Goal: Task Accomplishment & Management: Complete application form

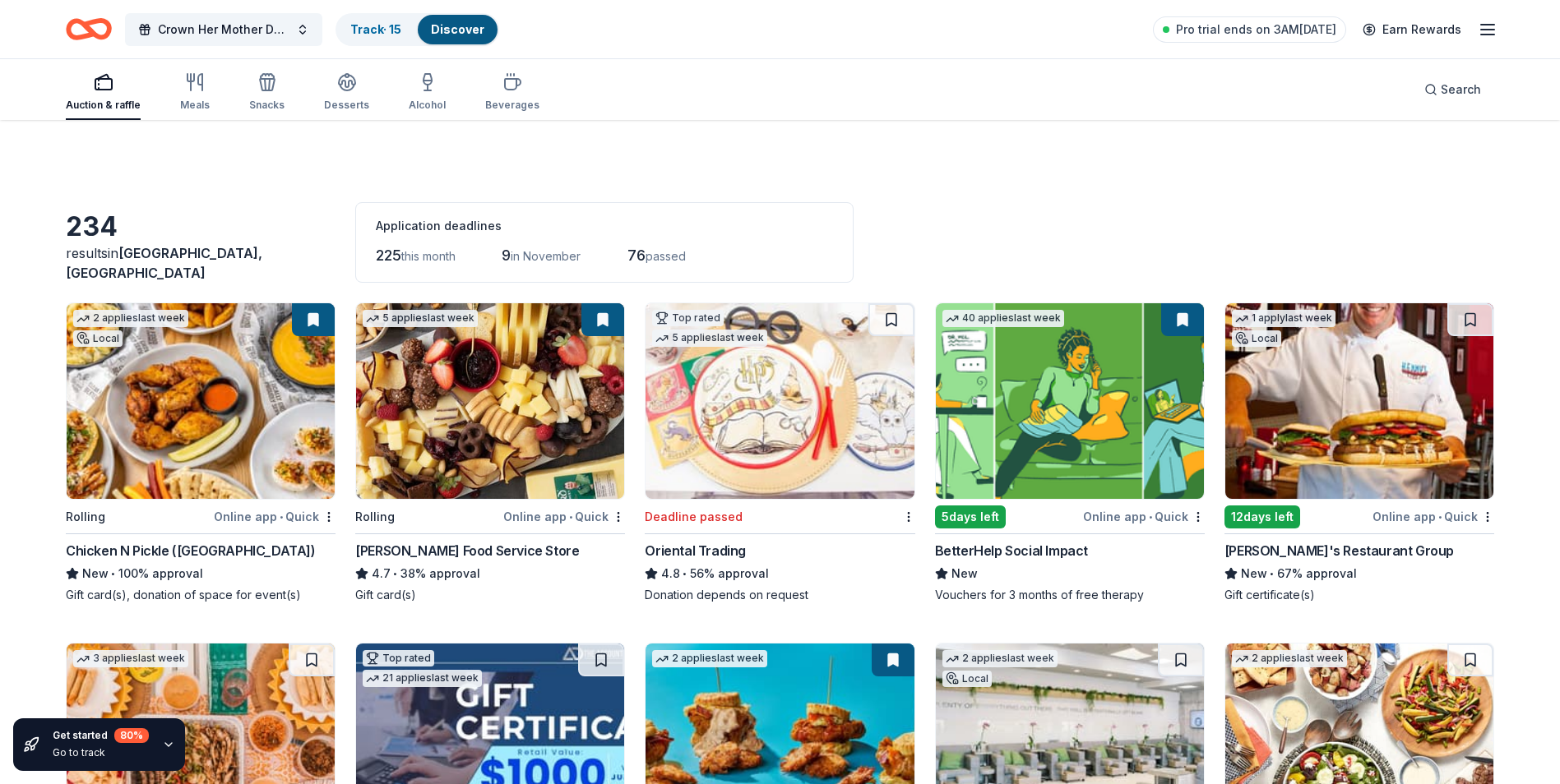
scroll to position [9751, 0]
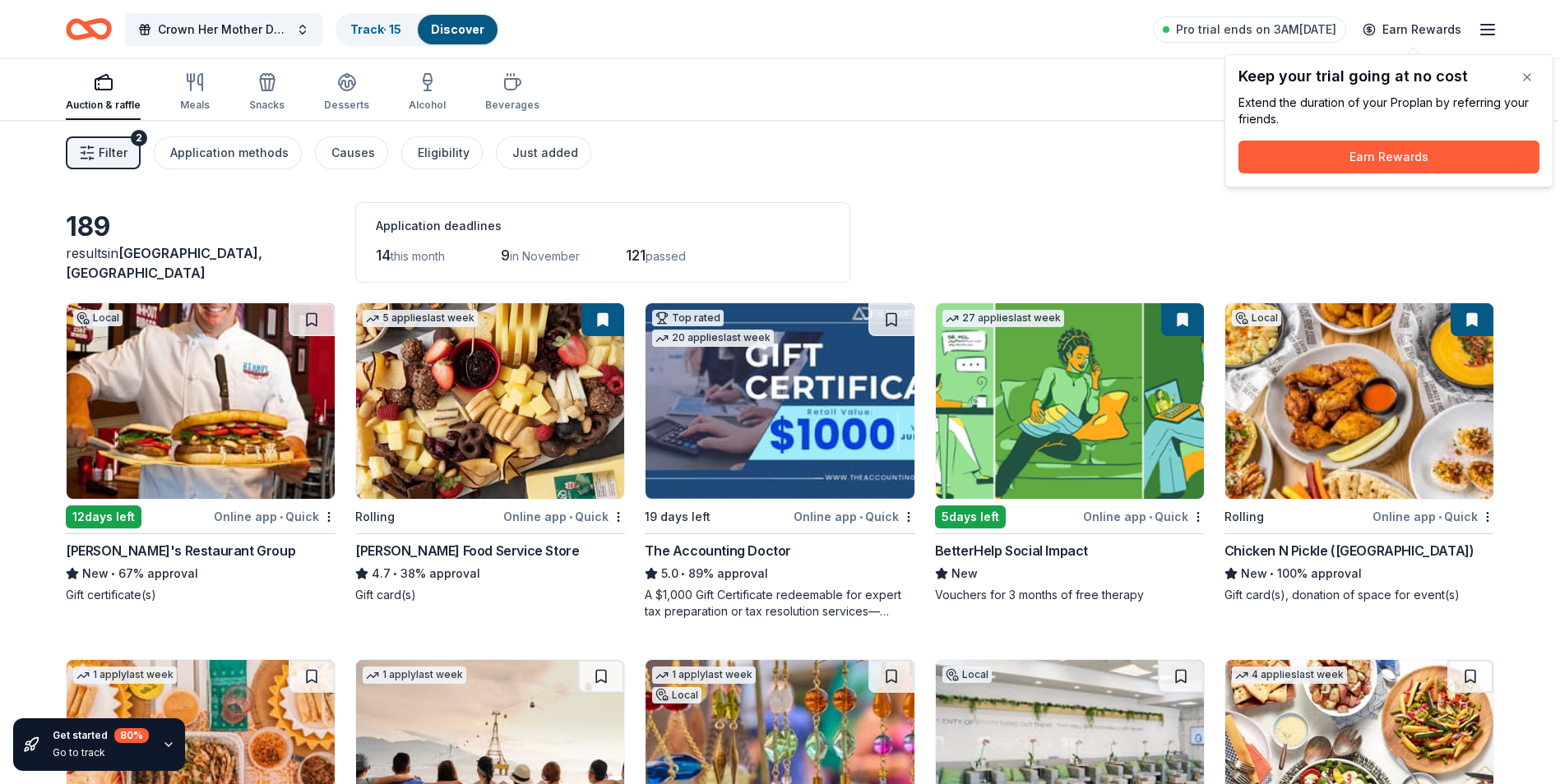
drag, startPoint x: 1529, startPoint y: 76, endPoint x: 1469, endPoint y: 86, distance: 60.8
click at [1529, 76] on button "button" at bounding box center [1526, 76] width 33 height 33
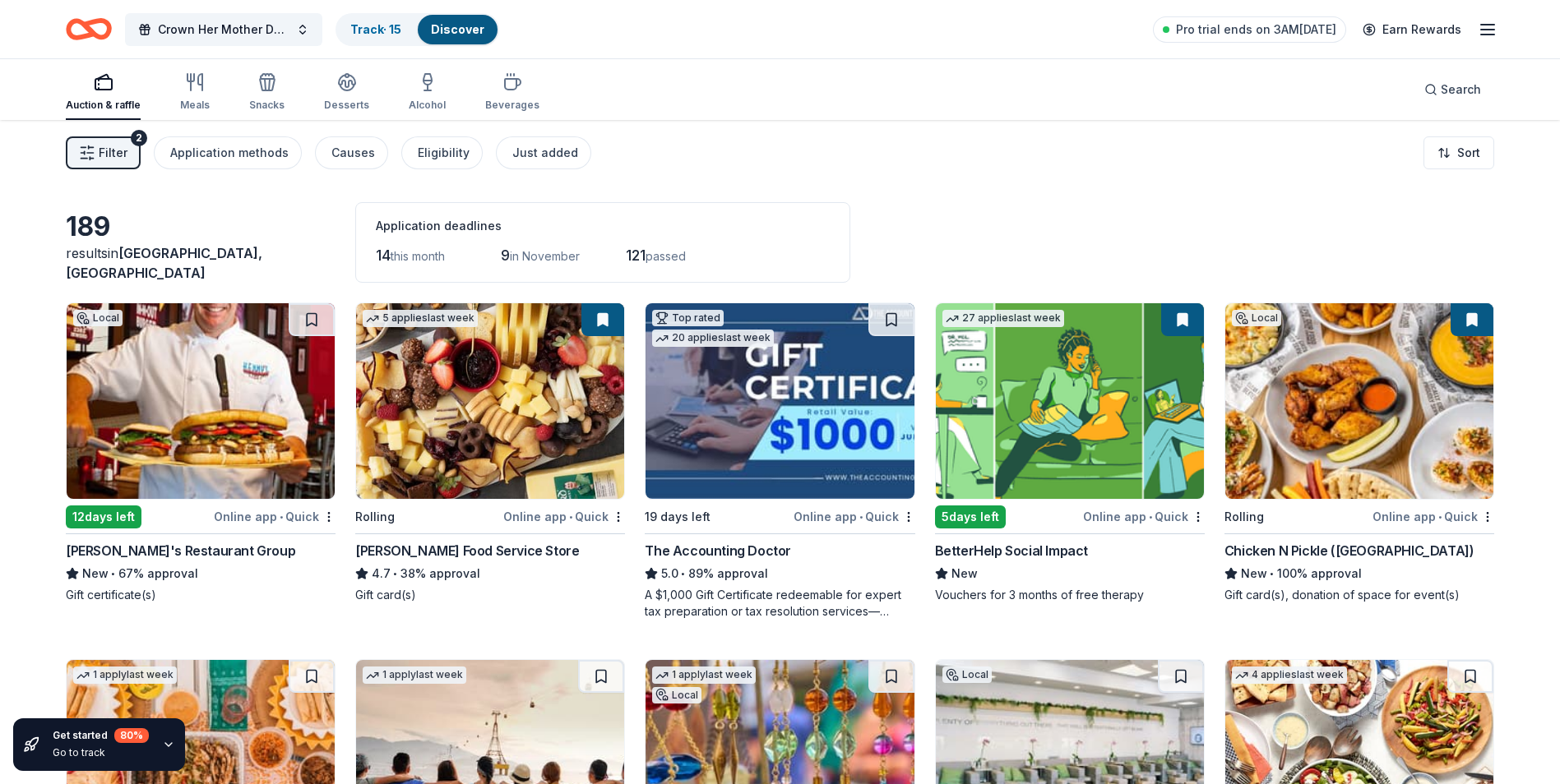
scroll to position [28, 0]
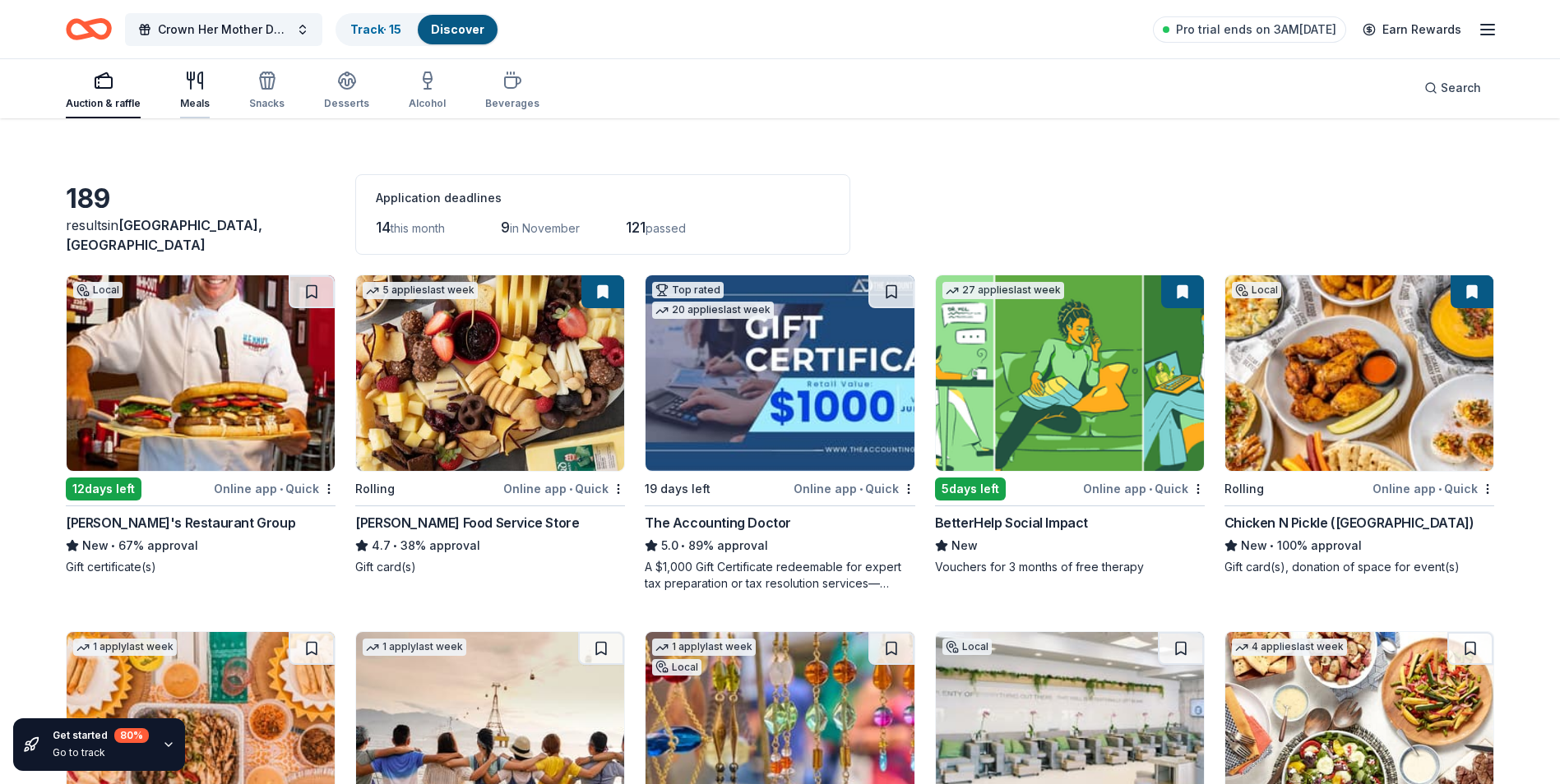
click at [199, 94] on div "Meals" at bounding box center [195, 91] width 29 height 39
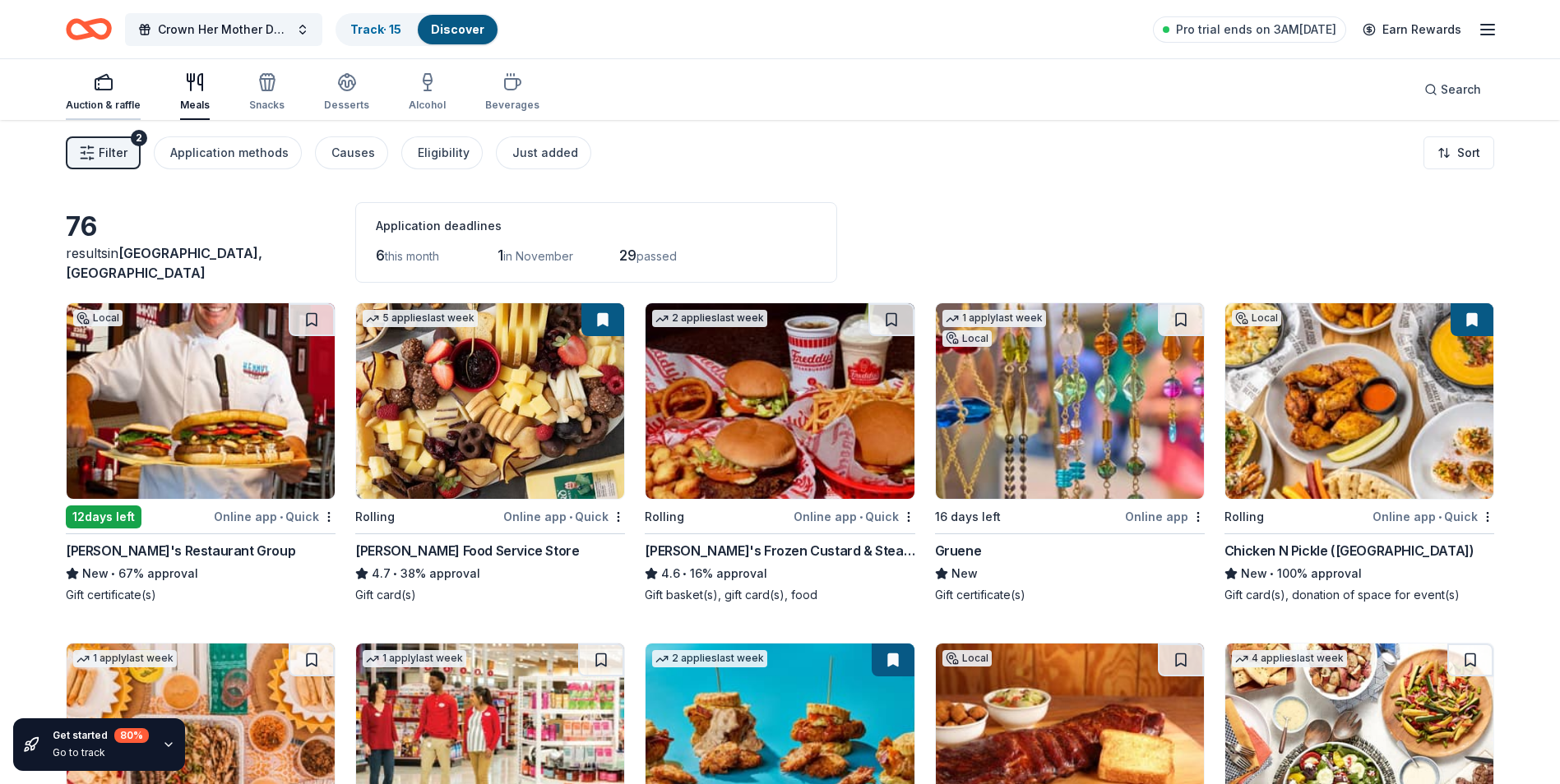
click at [90, 105] on div "Auction & raffle" at bounding box center [103, 105] width 75 height 13
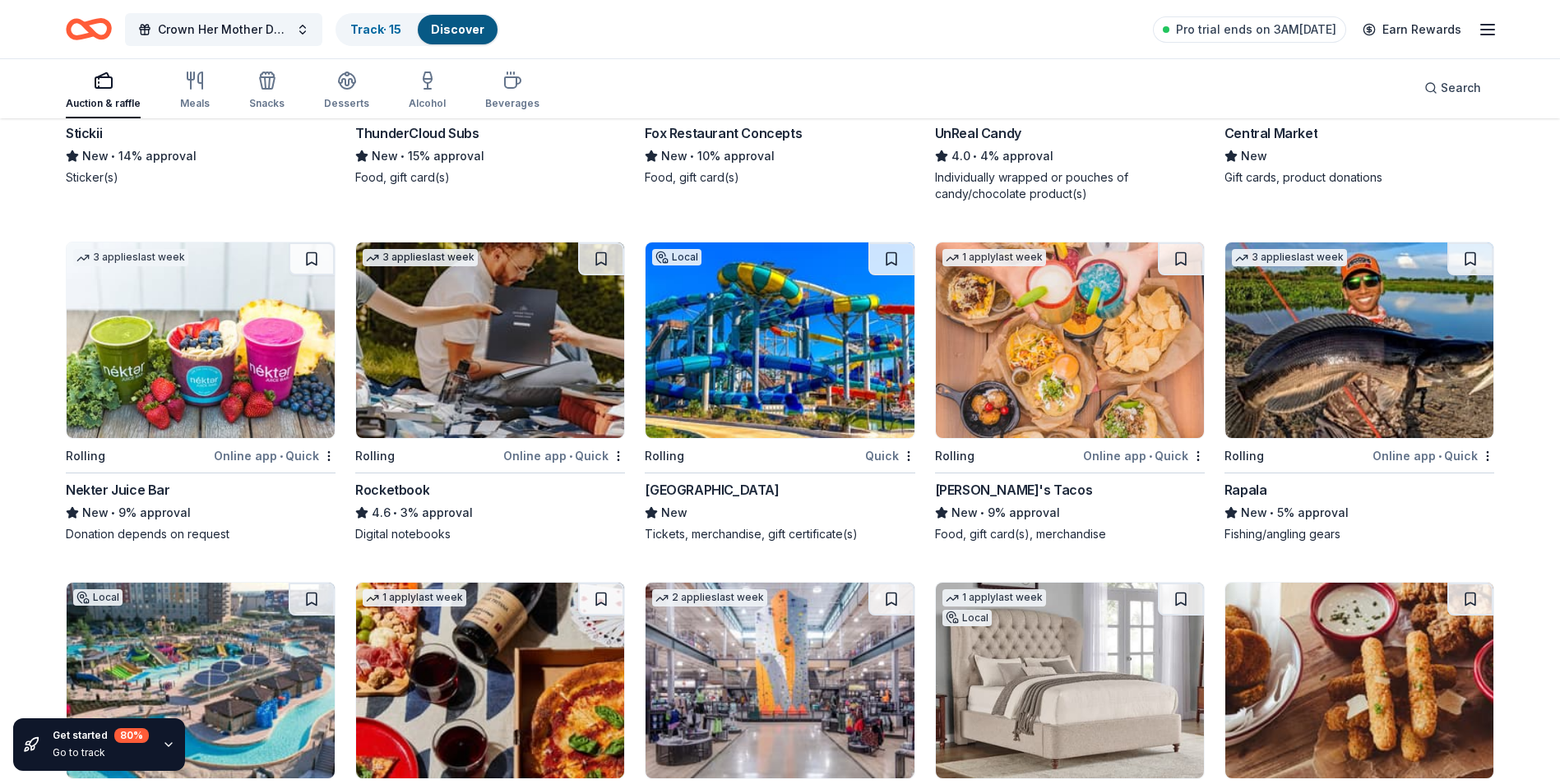
scroll to position [5580, 0]
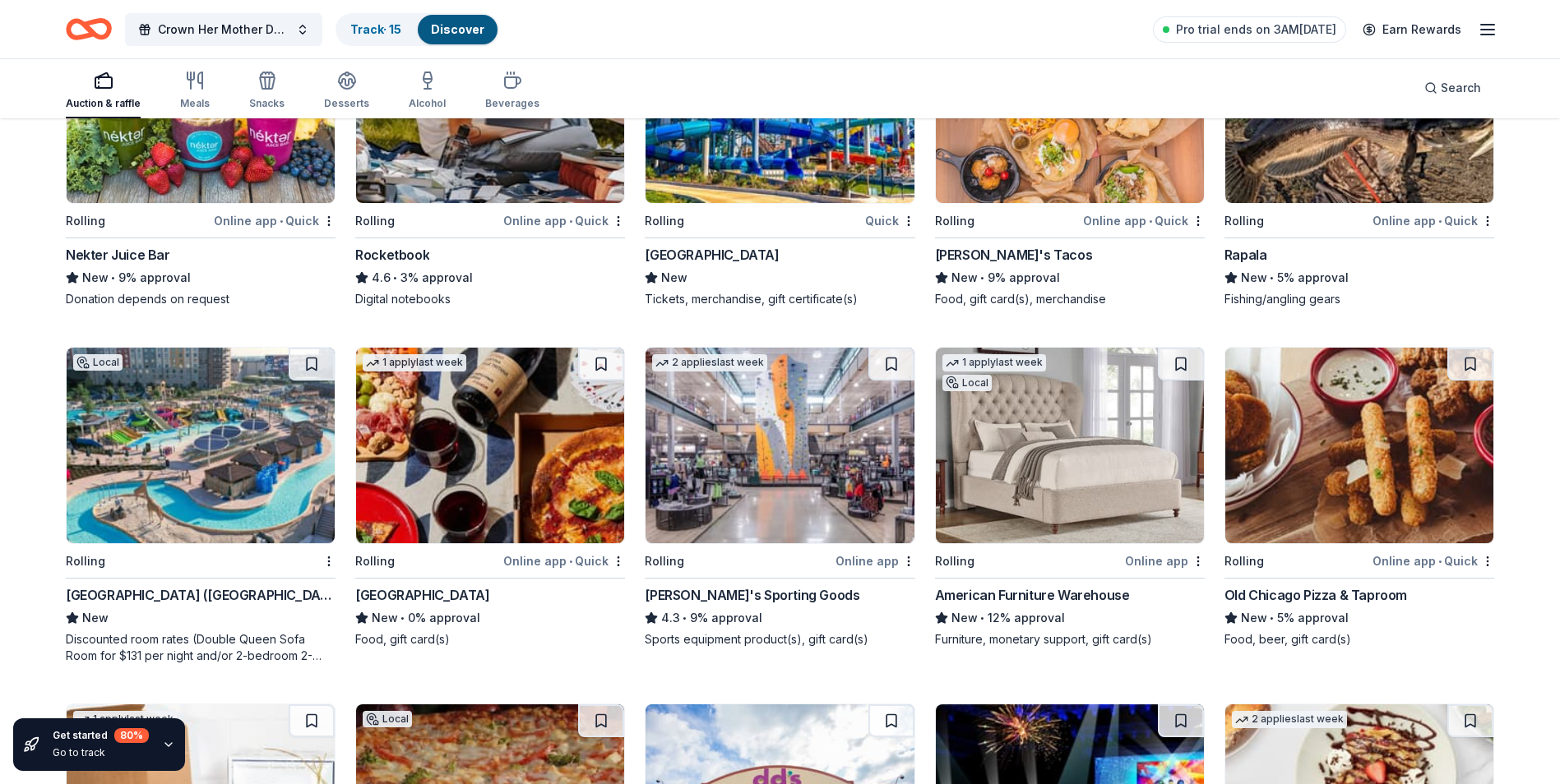
click at [1340, 481] on img at bounding box center [1359, 446] width 268 height 195
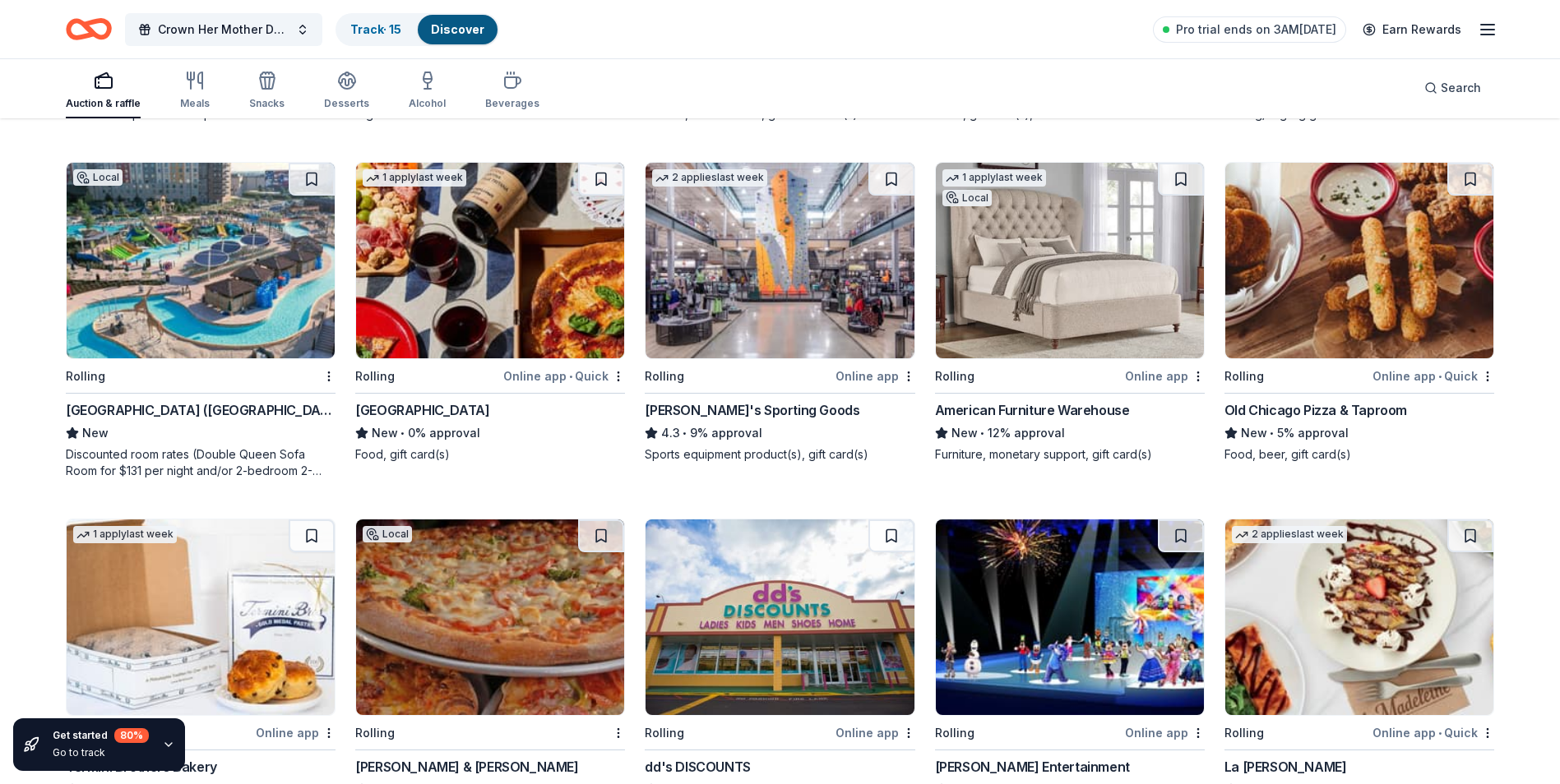
scroll to position [5910, 0]
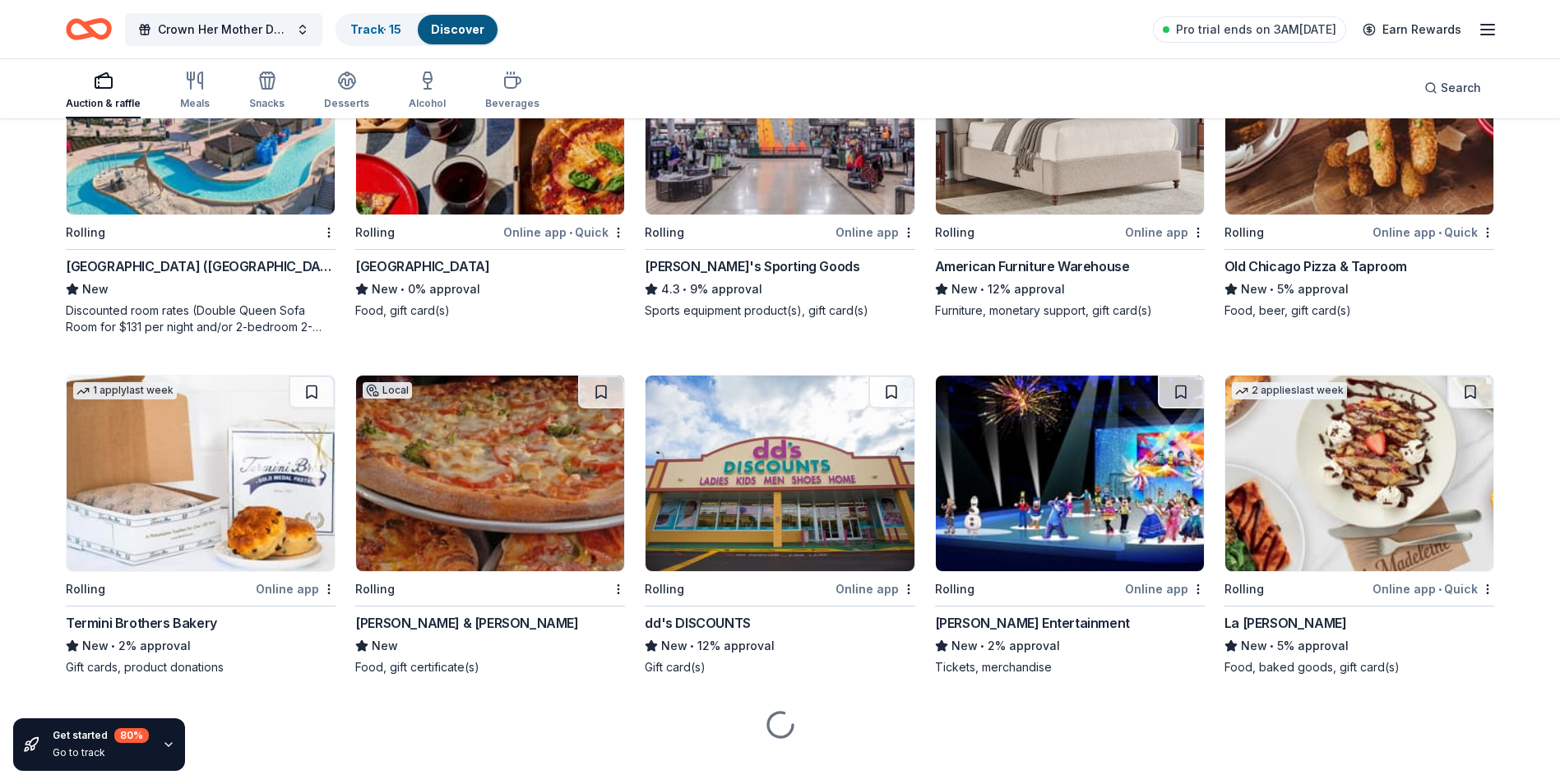
click at [1296, 501] on img at bounding box center [1359, 473] width 268 height 195
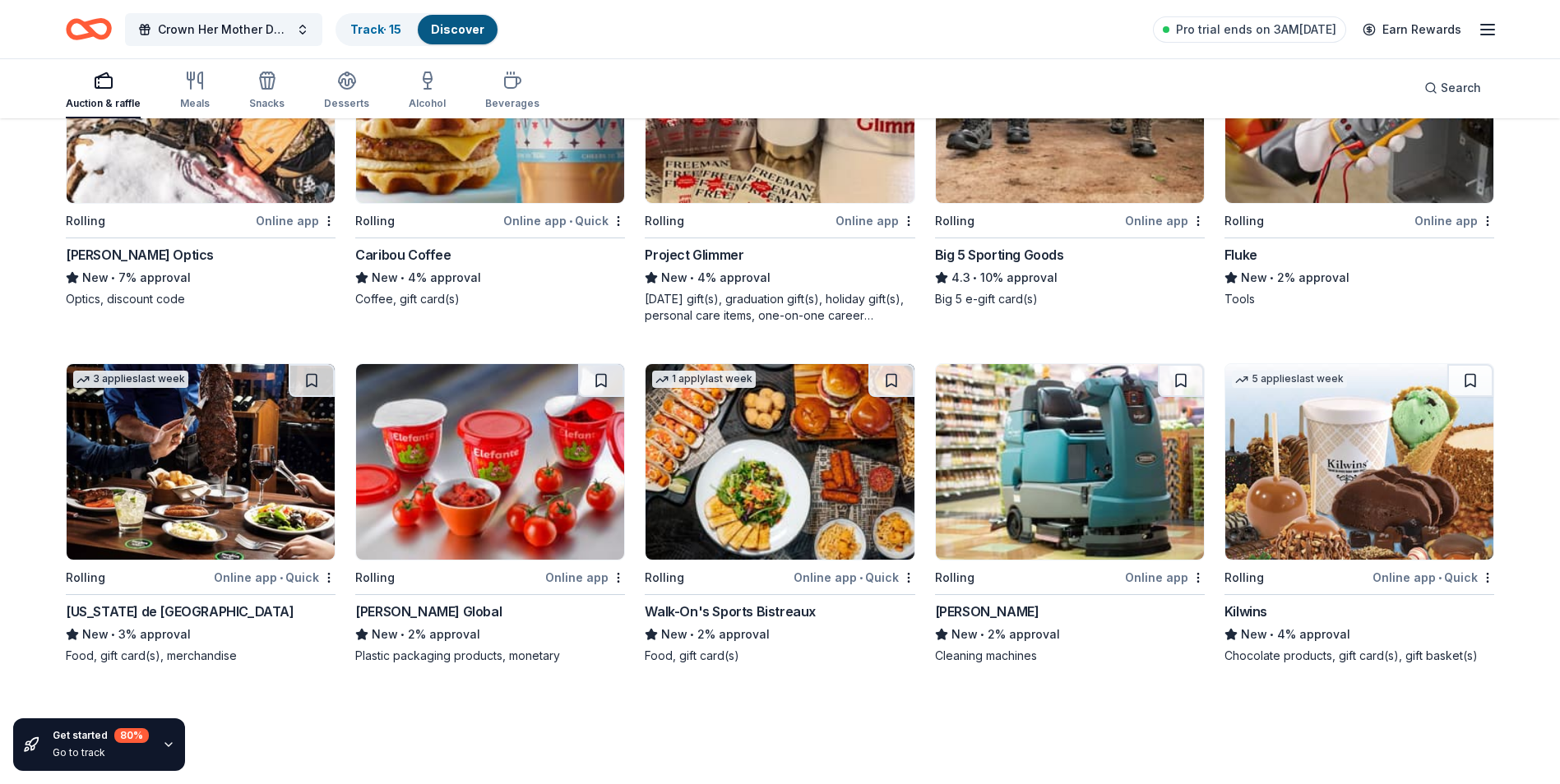
scroll to position [6646, 0]
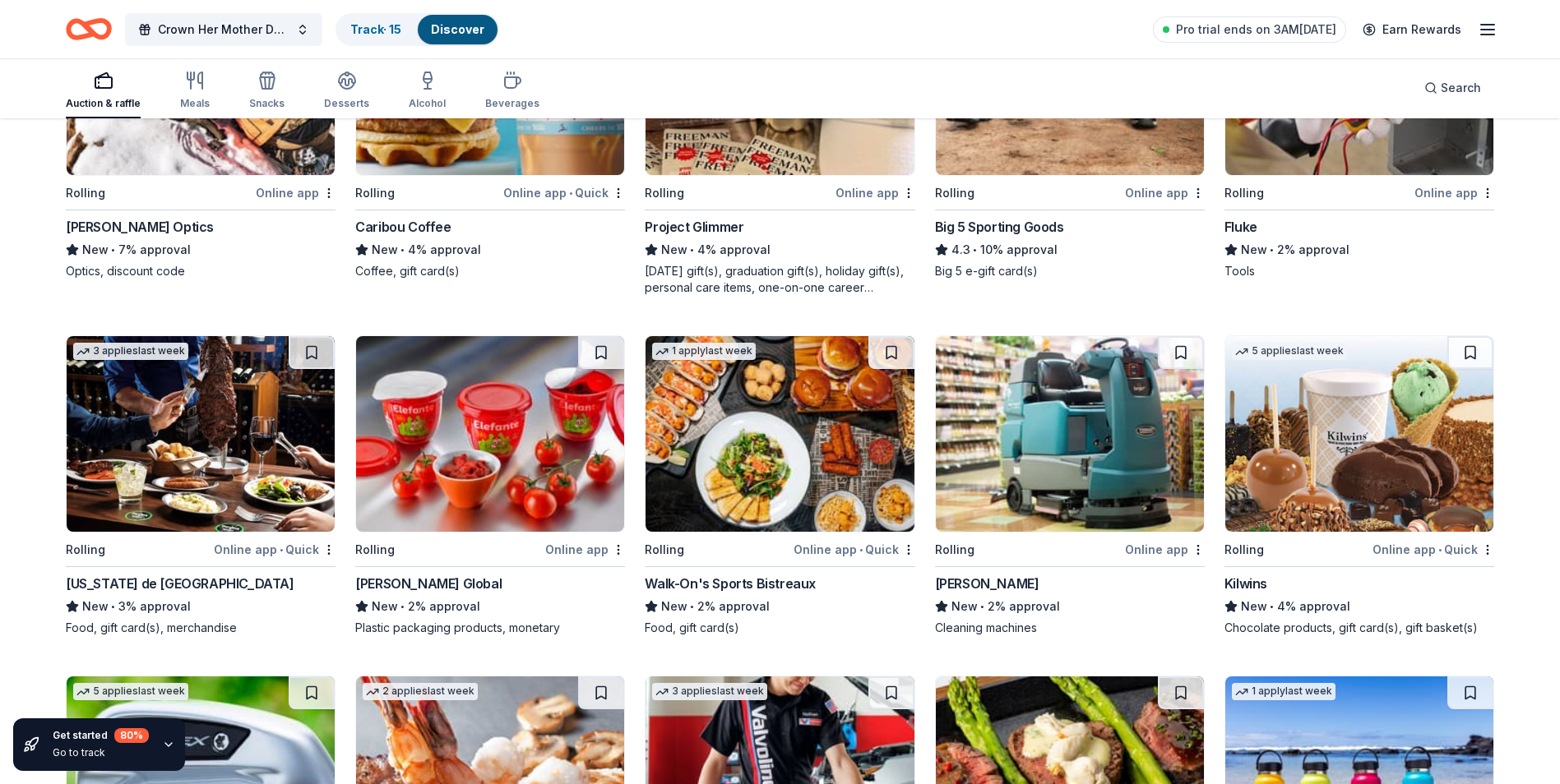
click at [215, 490] on img at bounding box center [201, 434] width 268 height 195
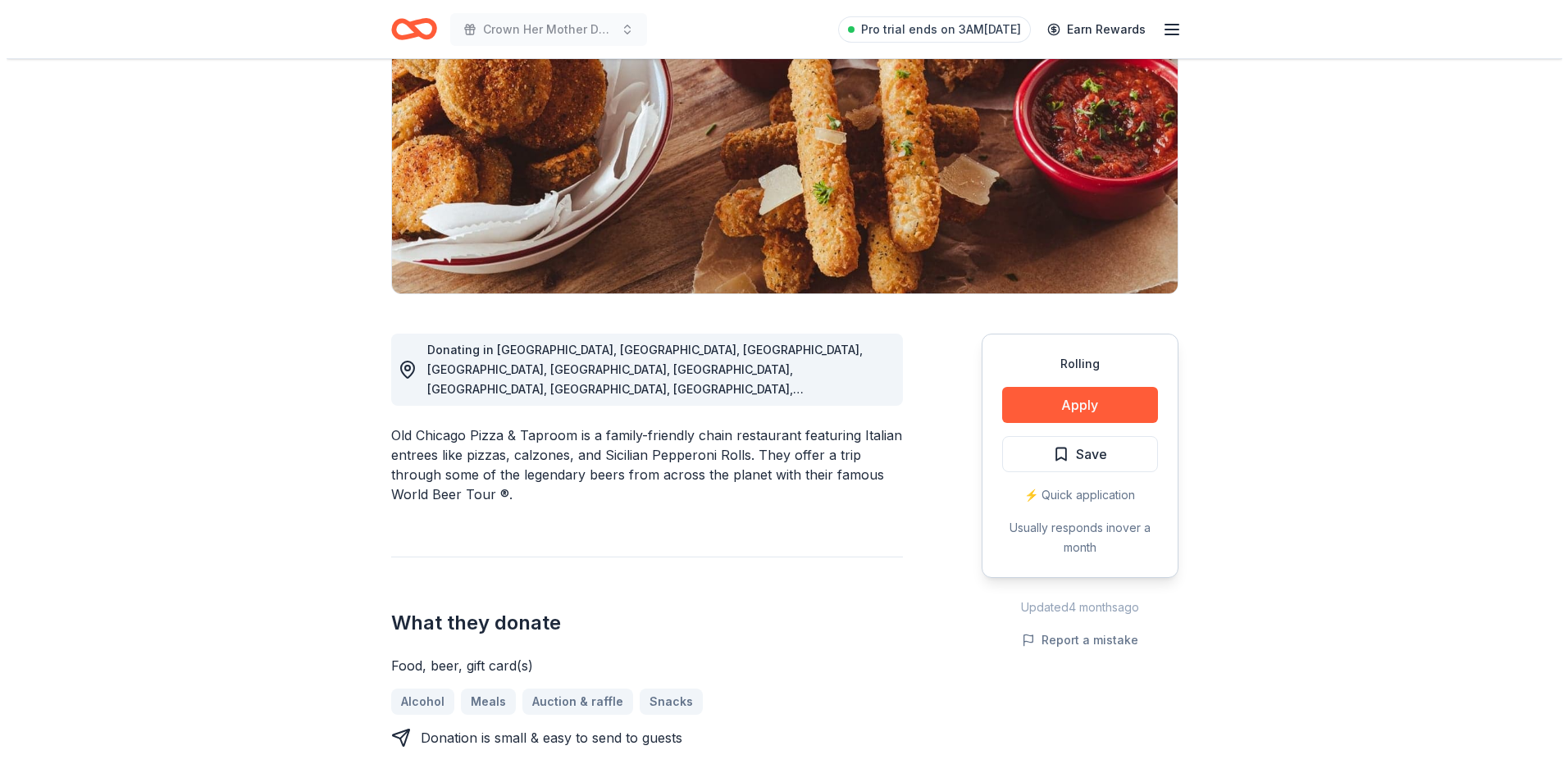
scroll to position [246, 0]
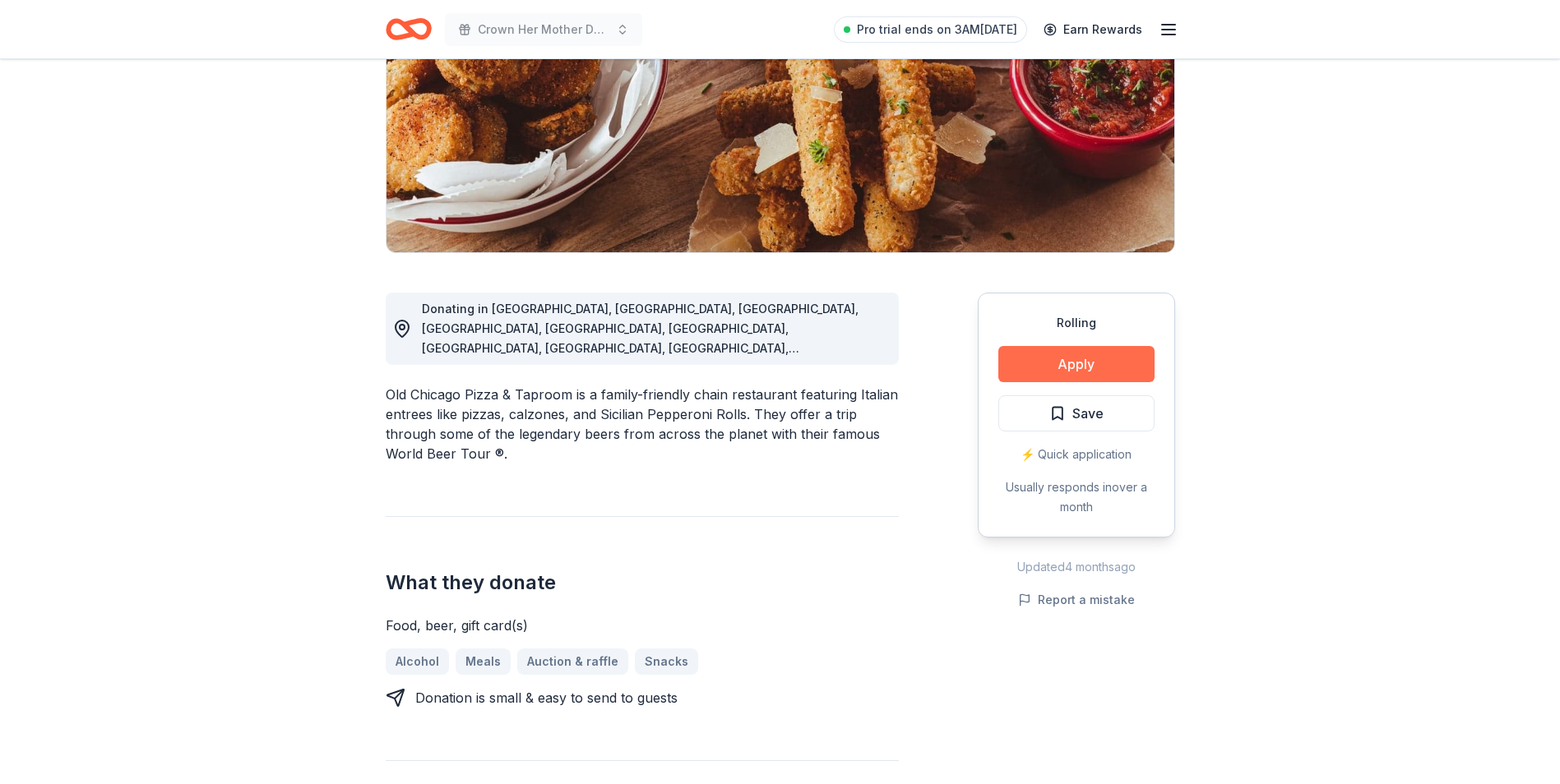
click at [1061, 360] on button "Apply" at bounding box center [1077, 364] width 156 height 36
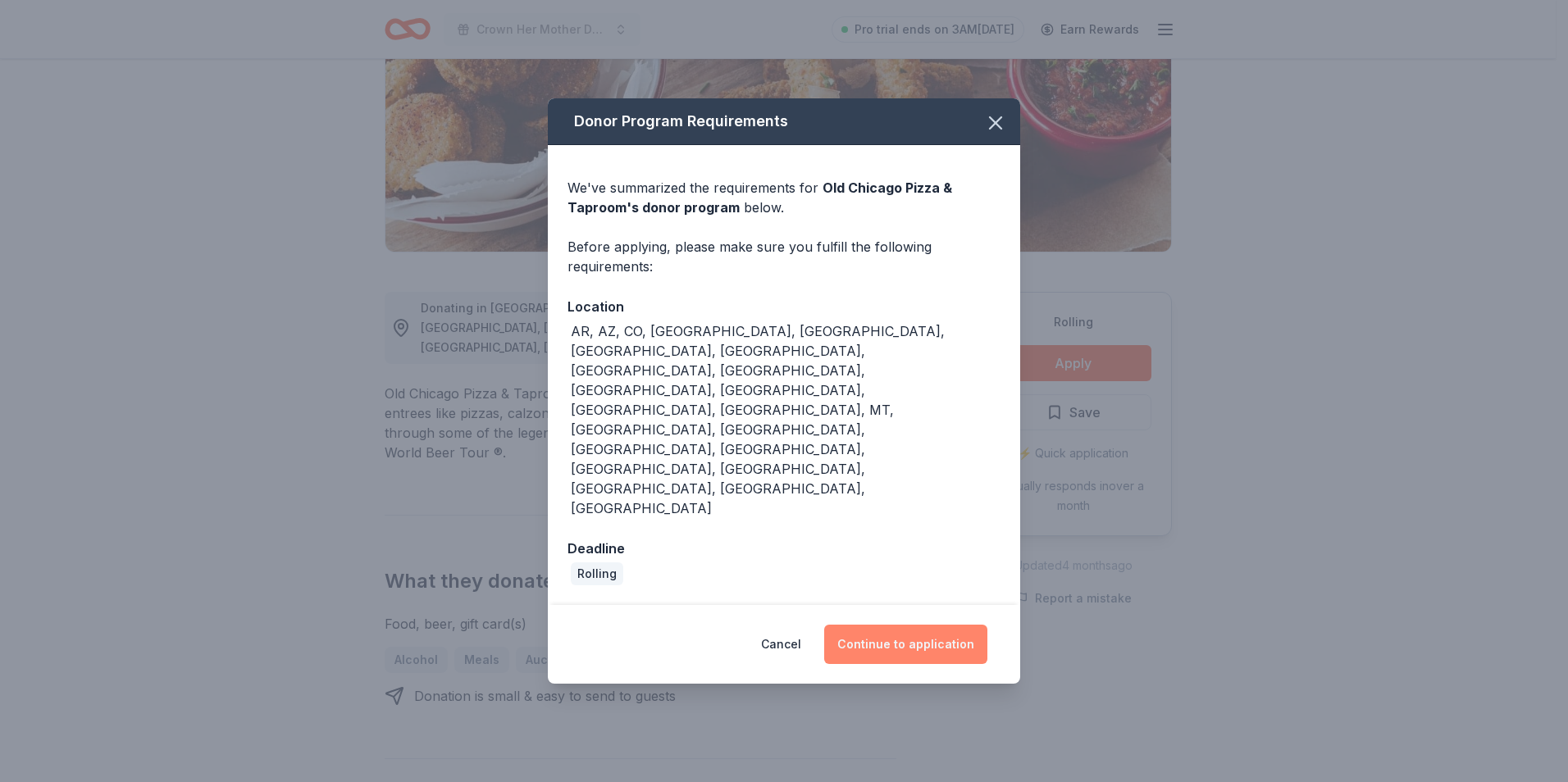
click at [907, 624] on button "Continue to application" at bounding box center [905, 644] width 163 height 39
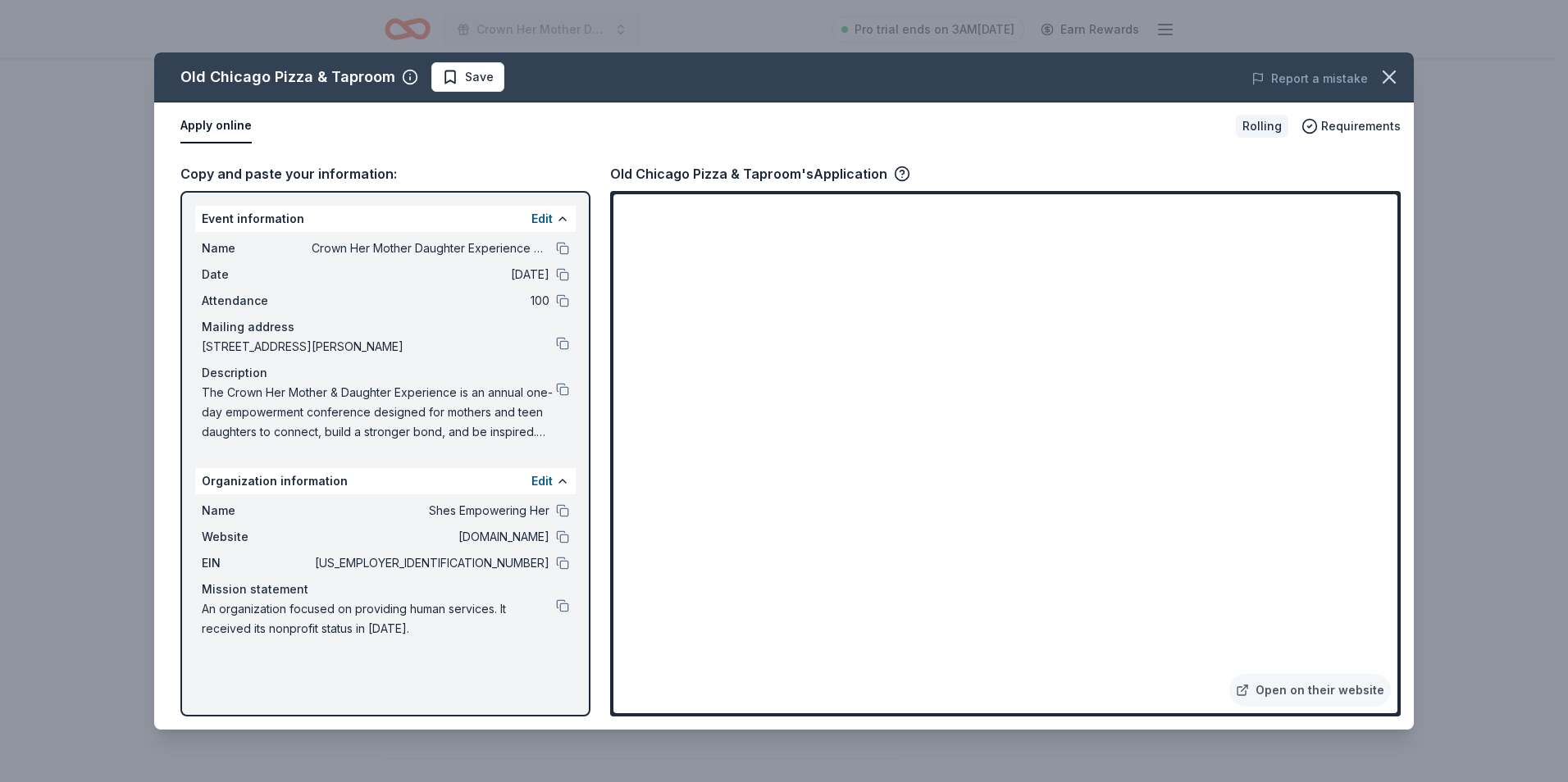
click at [575, 144] on div "Apply online Rolling Requirements" at bounding box center [784, 127] width 1260 height 48
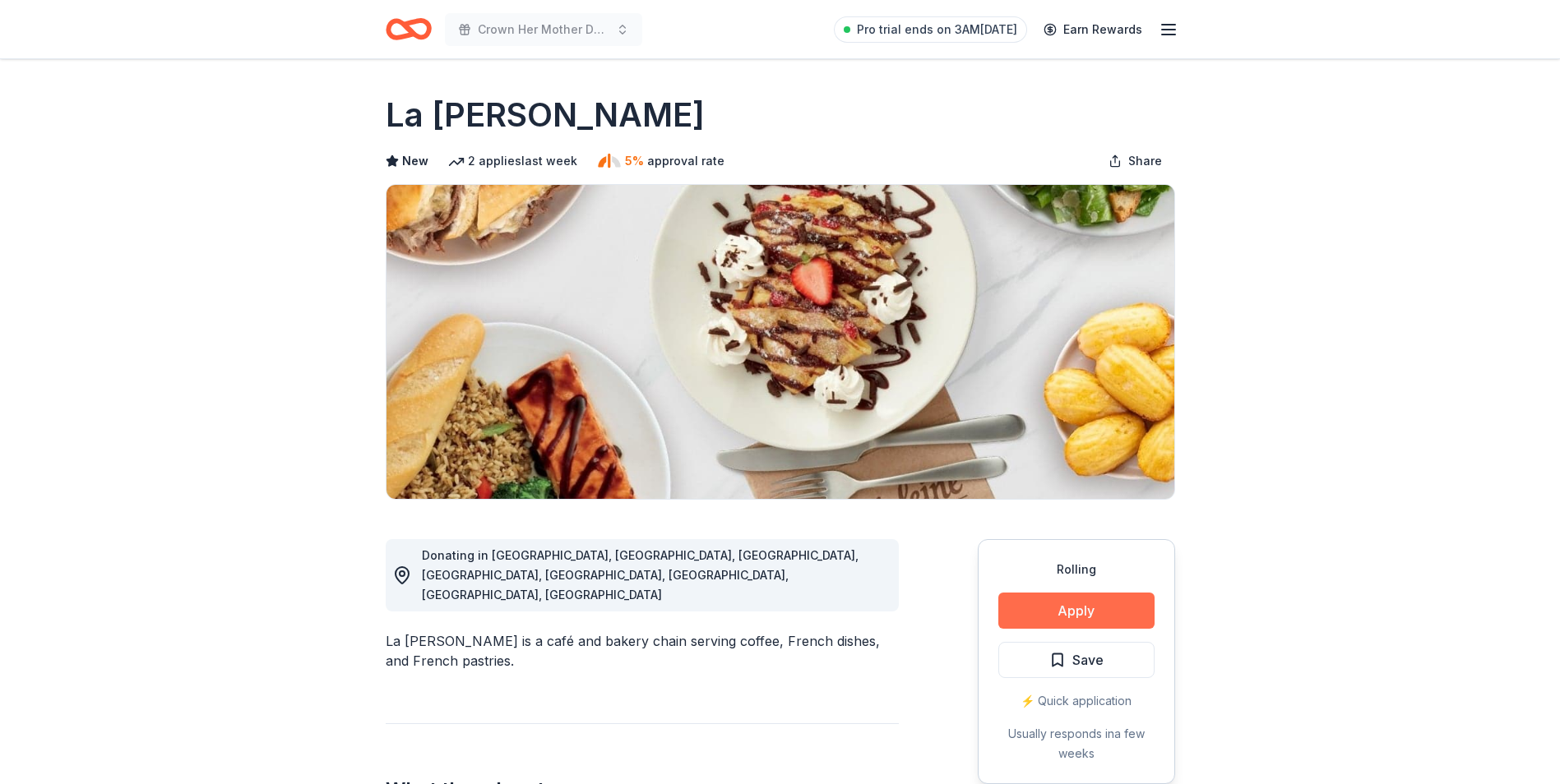
click at [1110, 609] on button "Apply" at bounding box center [1077, 610] width 156 height 36
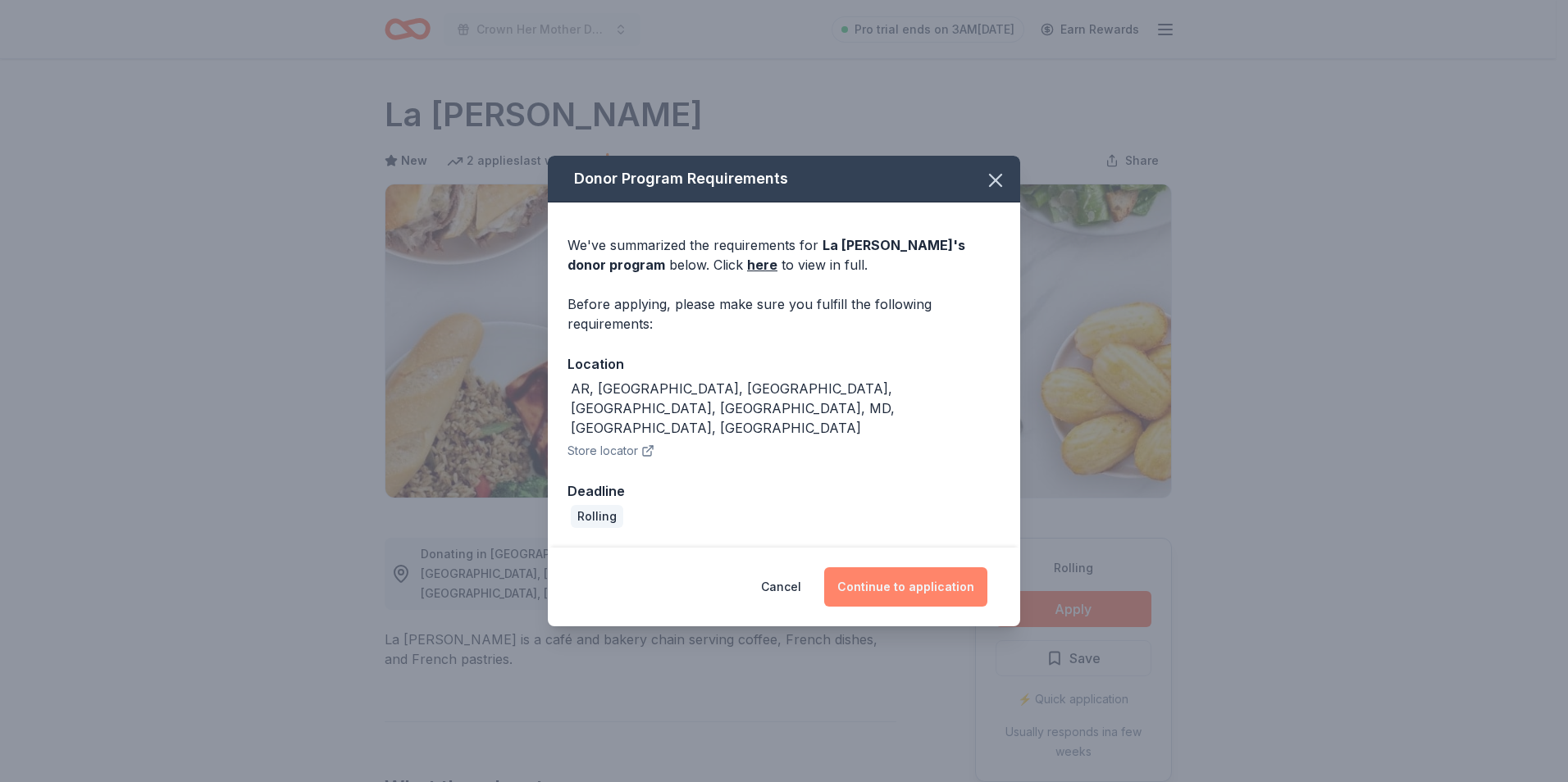
click at [908, 568] on button "Continue to application" at bounding box center [905, 587] width 163 height 39
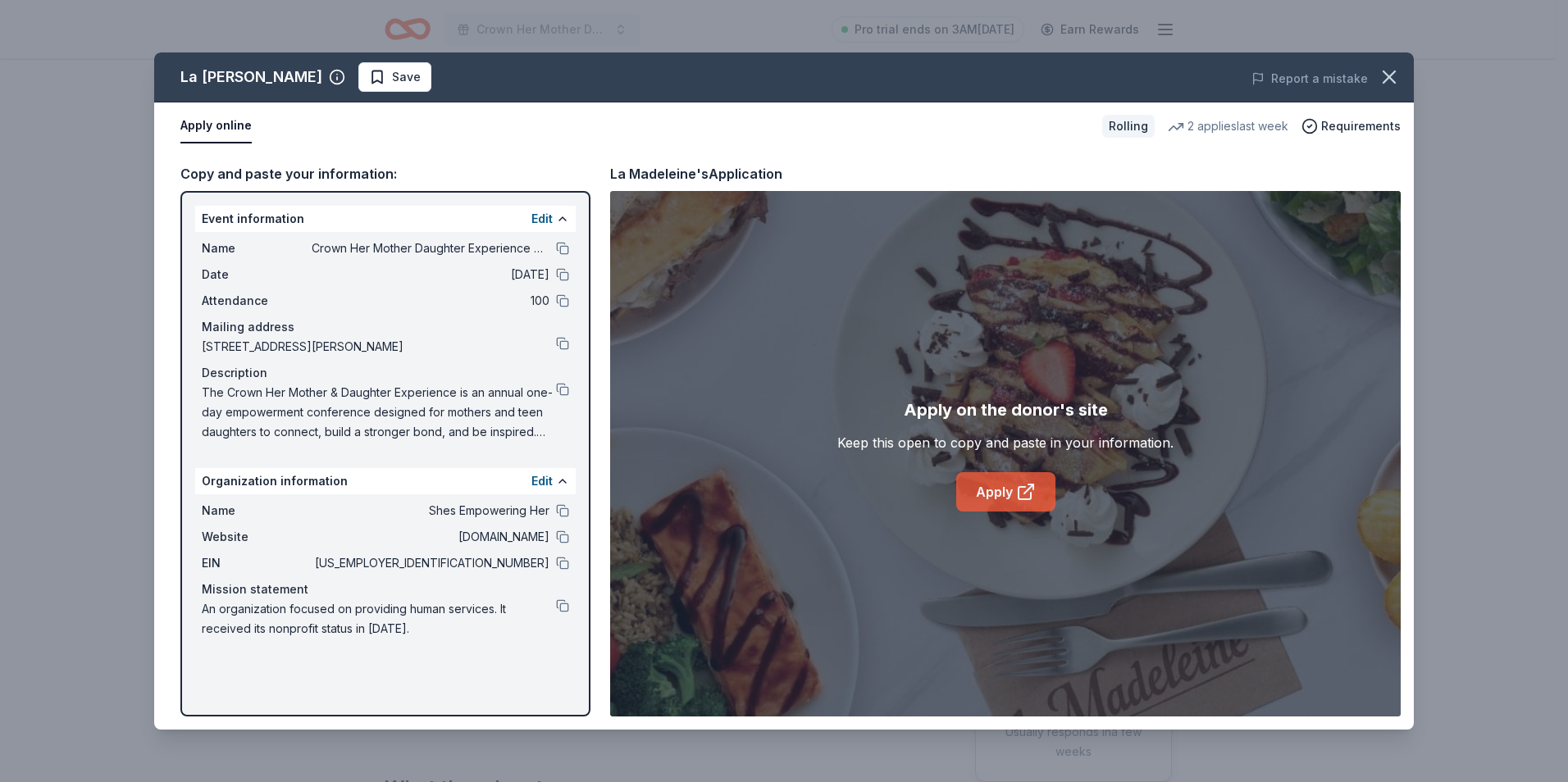
click at [997, 491] on link "Apply" at bounding box center [1005, 492] width 99 height 39
click at [982, 484] on link "Apply" at bounding box center [1005, 492] width 99 height 39
click at [1029, 415] on div "Apply on the donor's site" at bounding box center [1005, 410] width 204 height 27
click at [993, 488] on link "Apply" at bounding box center [1005, 492] width 99 height 39
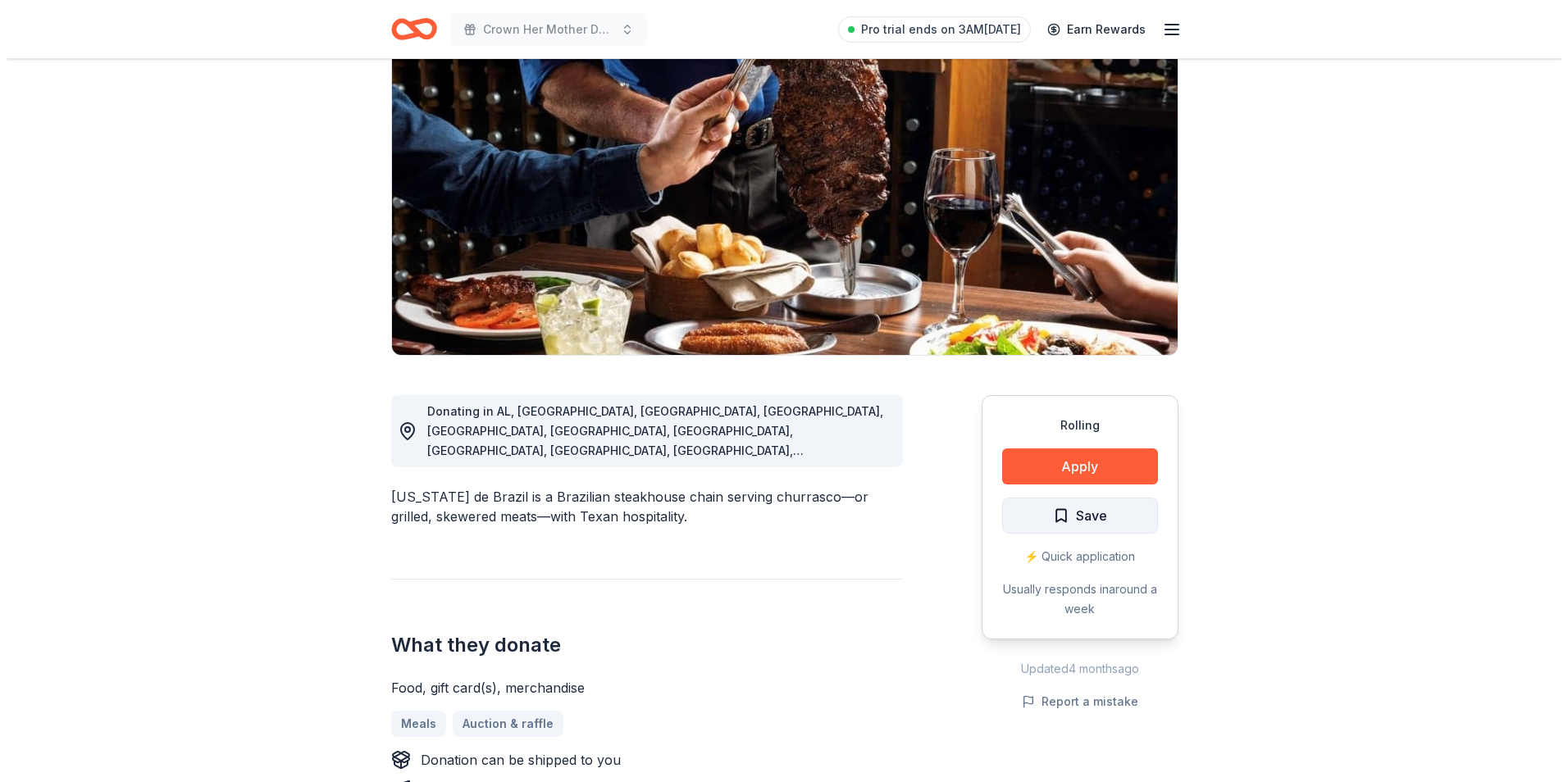
scroll to position [164, 0]
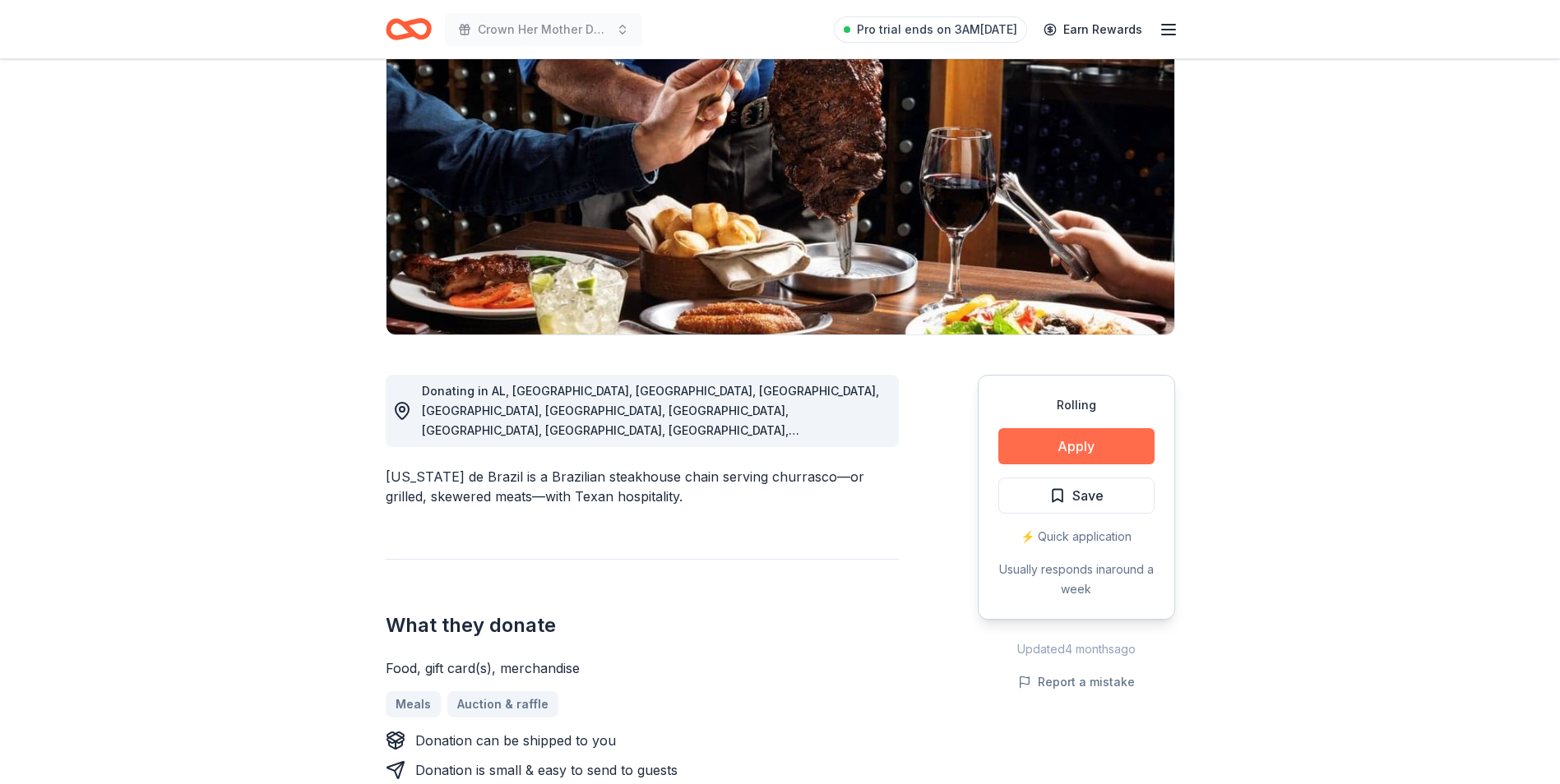
click at [1038, 451] on button "Apply" at bounding box center [1077, 446] width 156 height 36
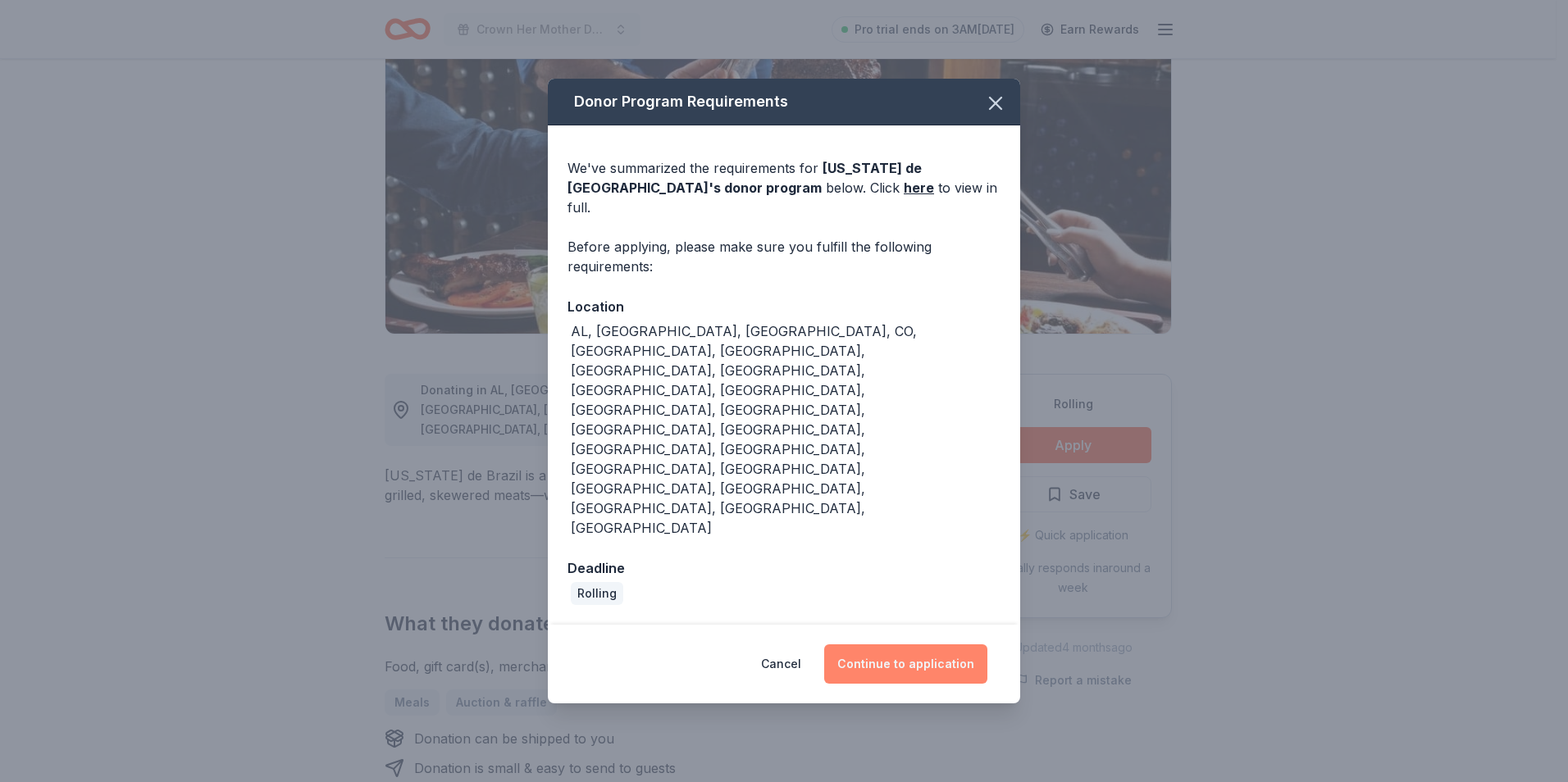
click at [892, 645] on button "Continue to application" at bounding box center [905, 664] width 163 height 39
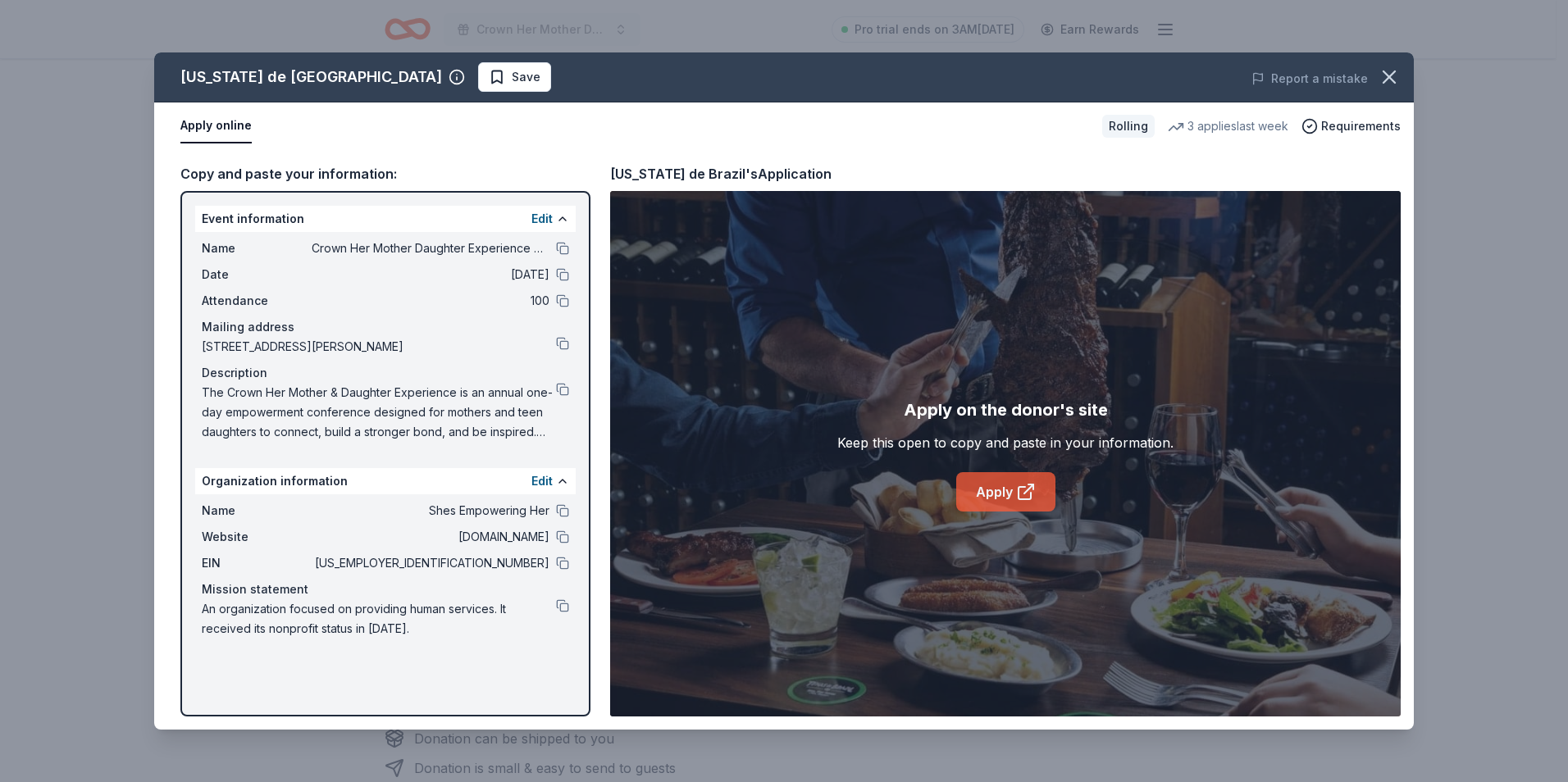
click at [994, 499] on link "Apply" at bounding box center [1005, 492] width 99 height 39
drag, startPoint x: 800, startPoint y: 174, endPoint x: 603, endPoint y: 177, distance: 197.0
click at [603, 177] on div "Copy and paste your information: Event information Edit Name Crown Her Mother D…" at bounding box center [784, 439] width 1260 height 579
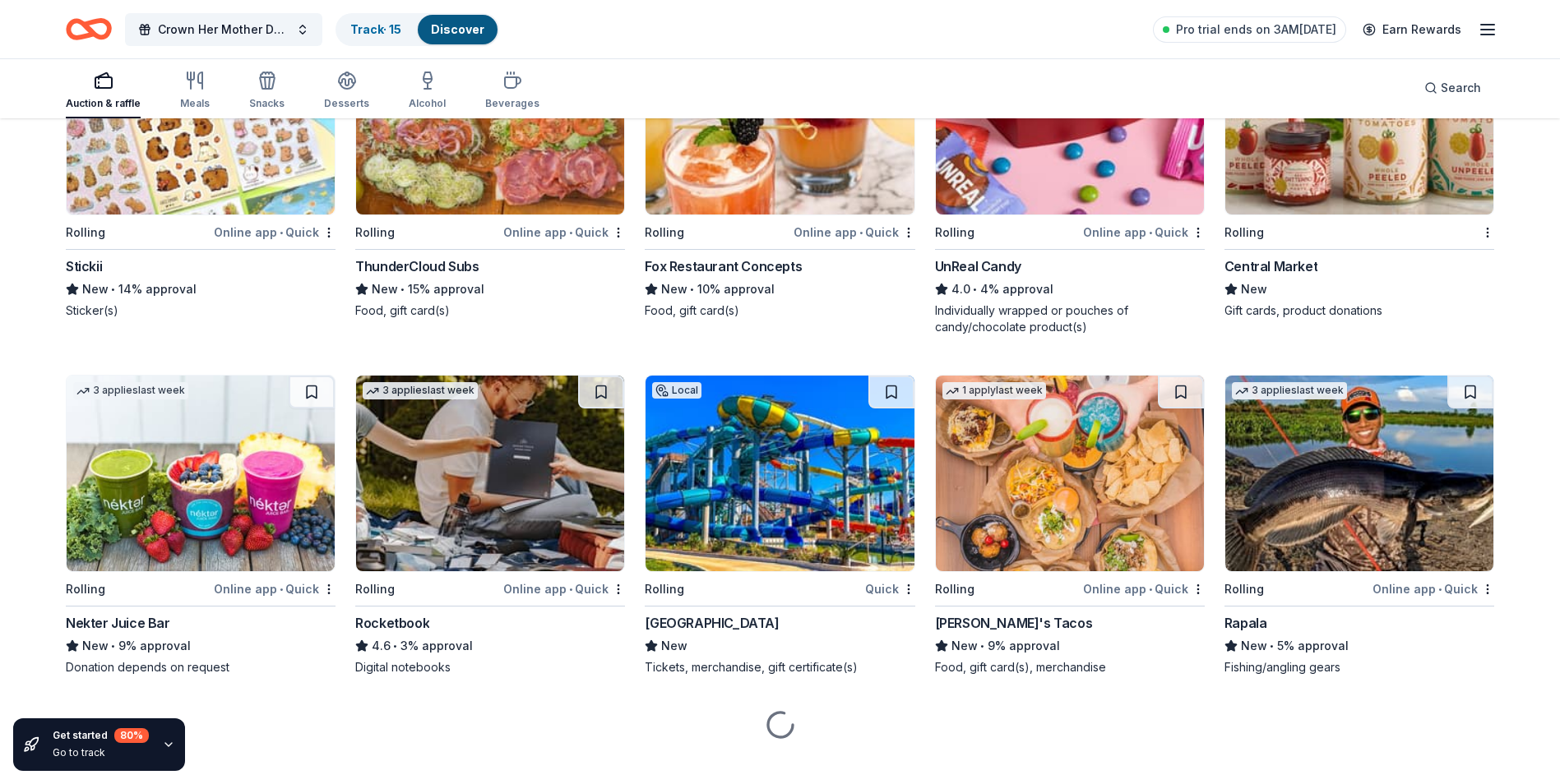
scroll to position [5252, 0]
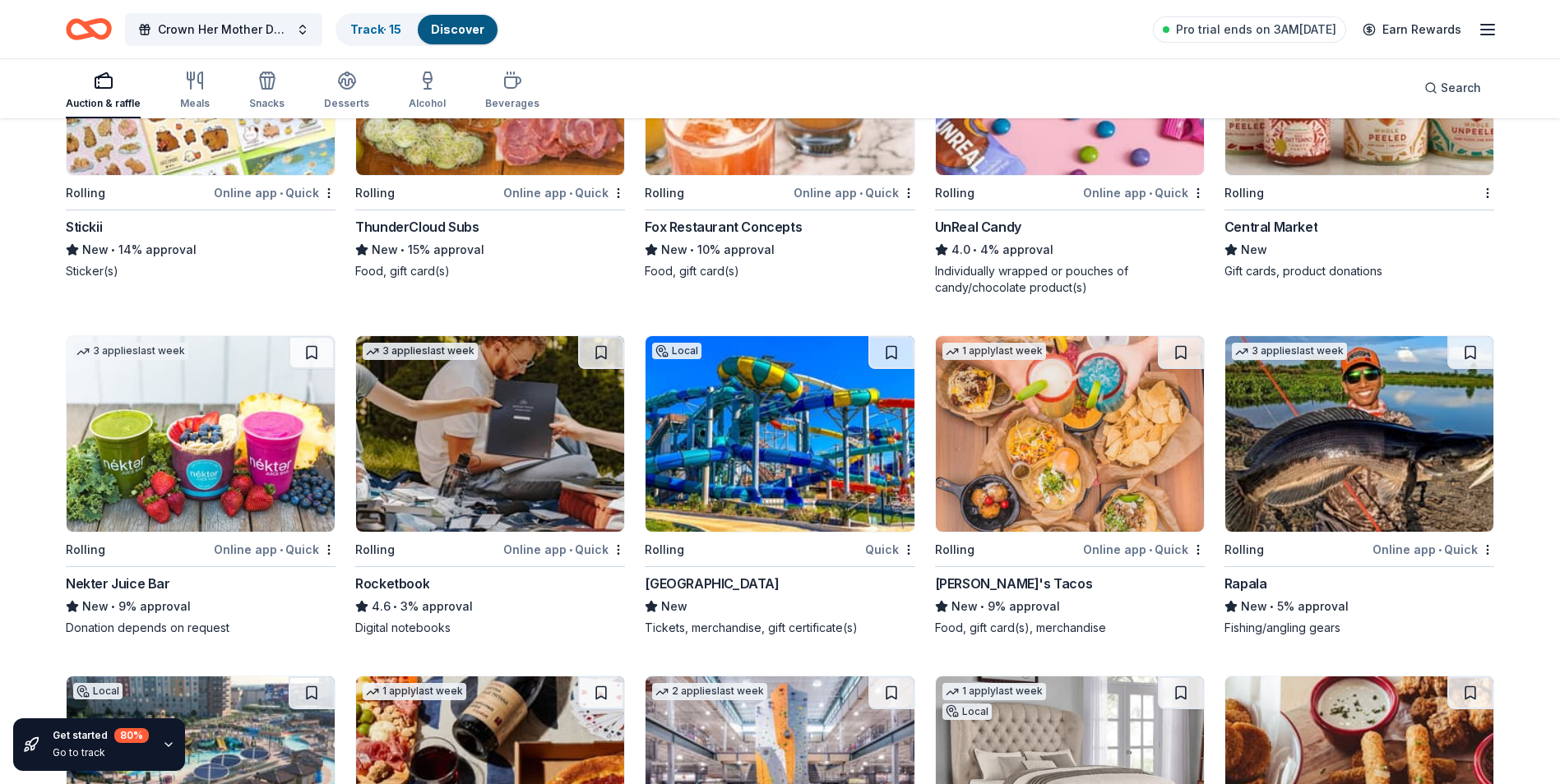
click at [473, 519] on img at bounding box center [490, 434] width 268 height 195
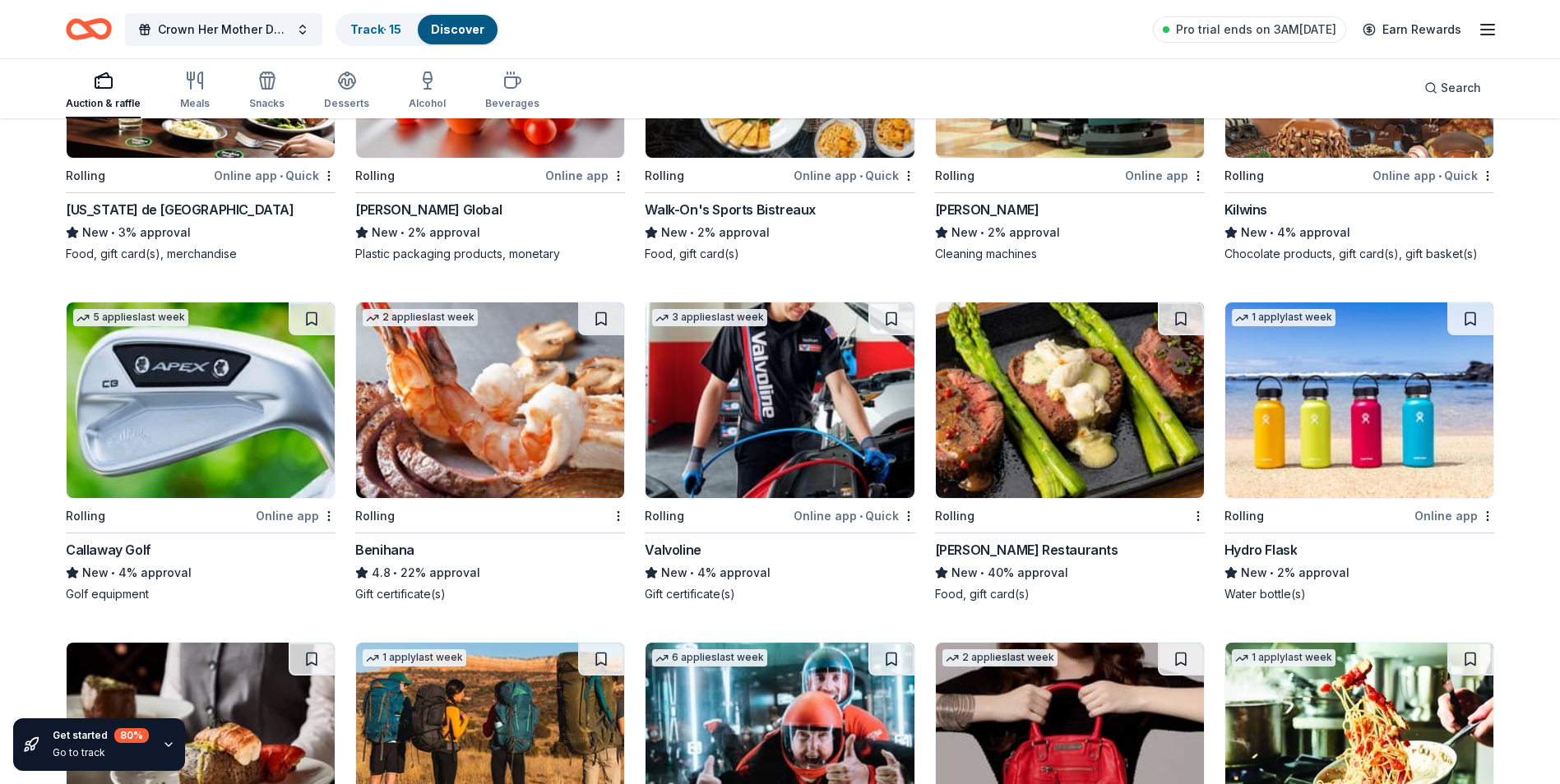
scroll to position [7057, 0]
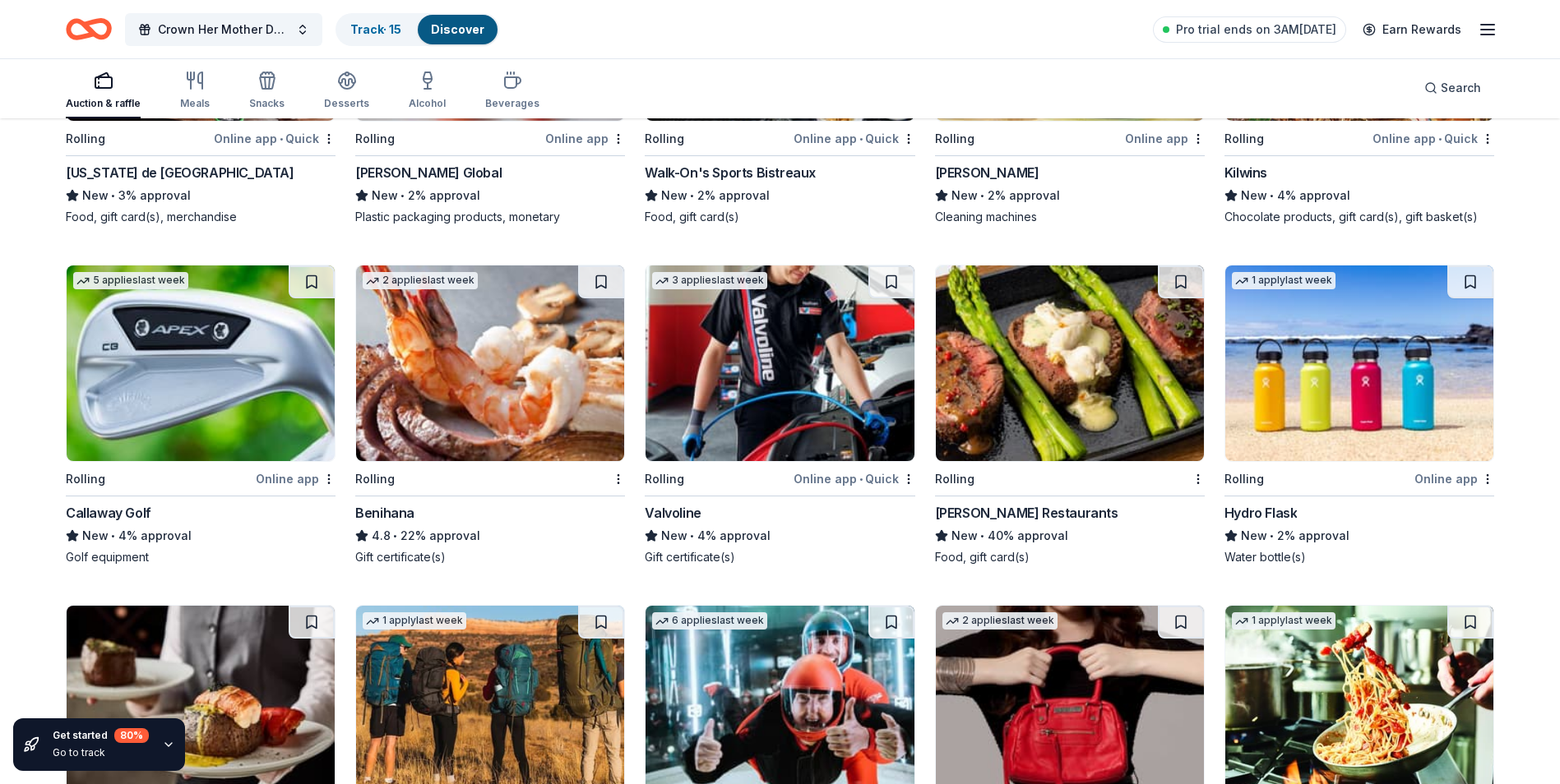
click at [444, 404] on img at bounding box center [490, 363] width 268 height 195
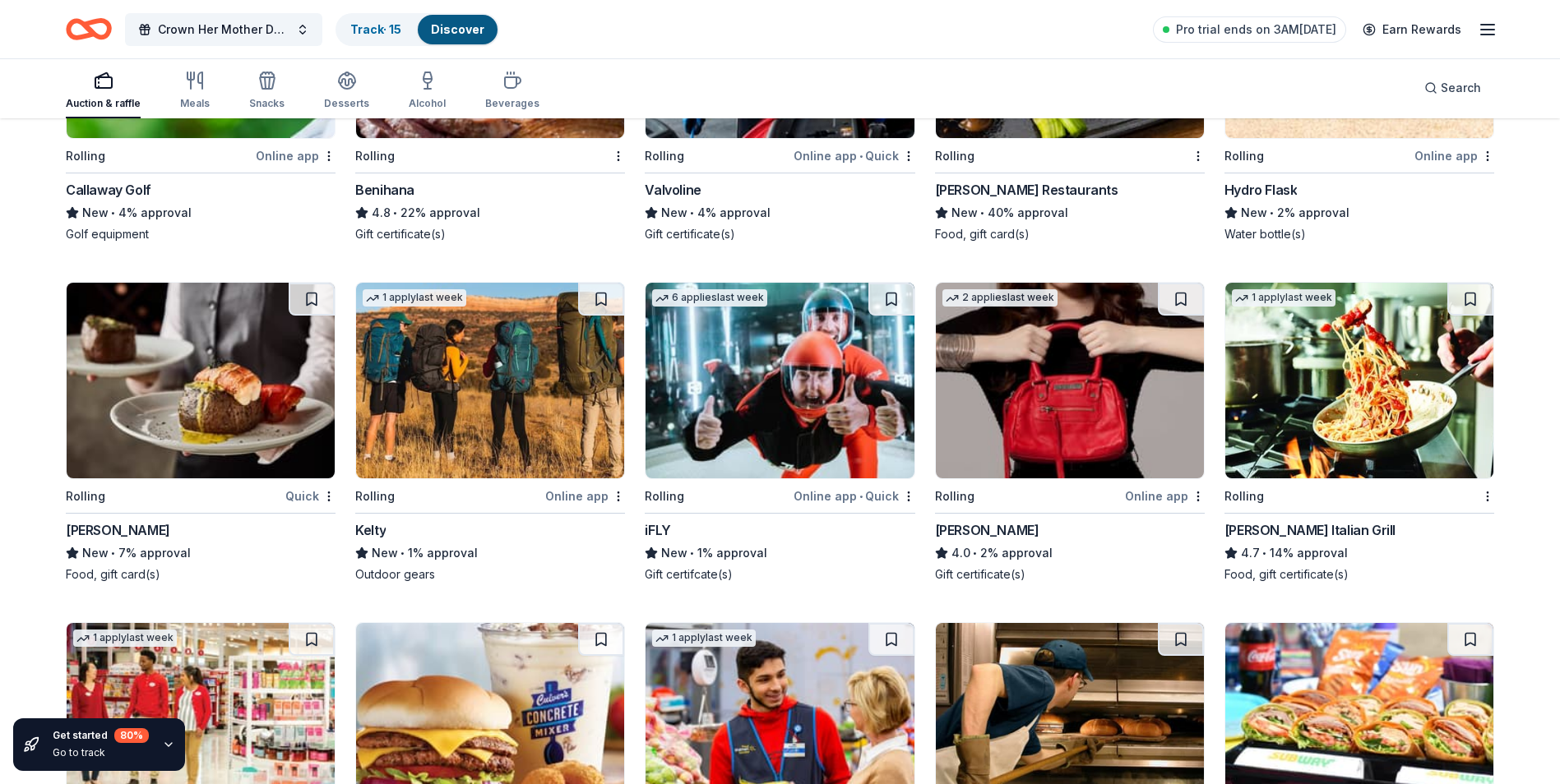
scroll to position [7408, 0]
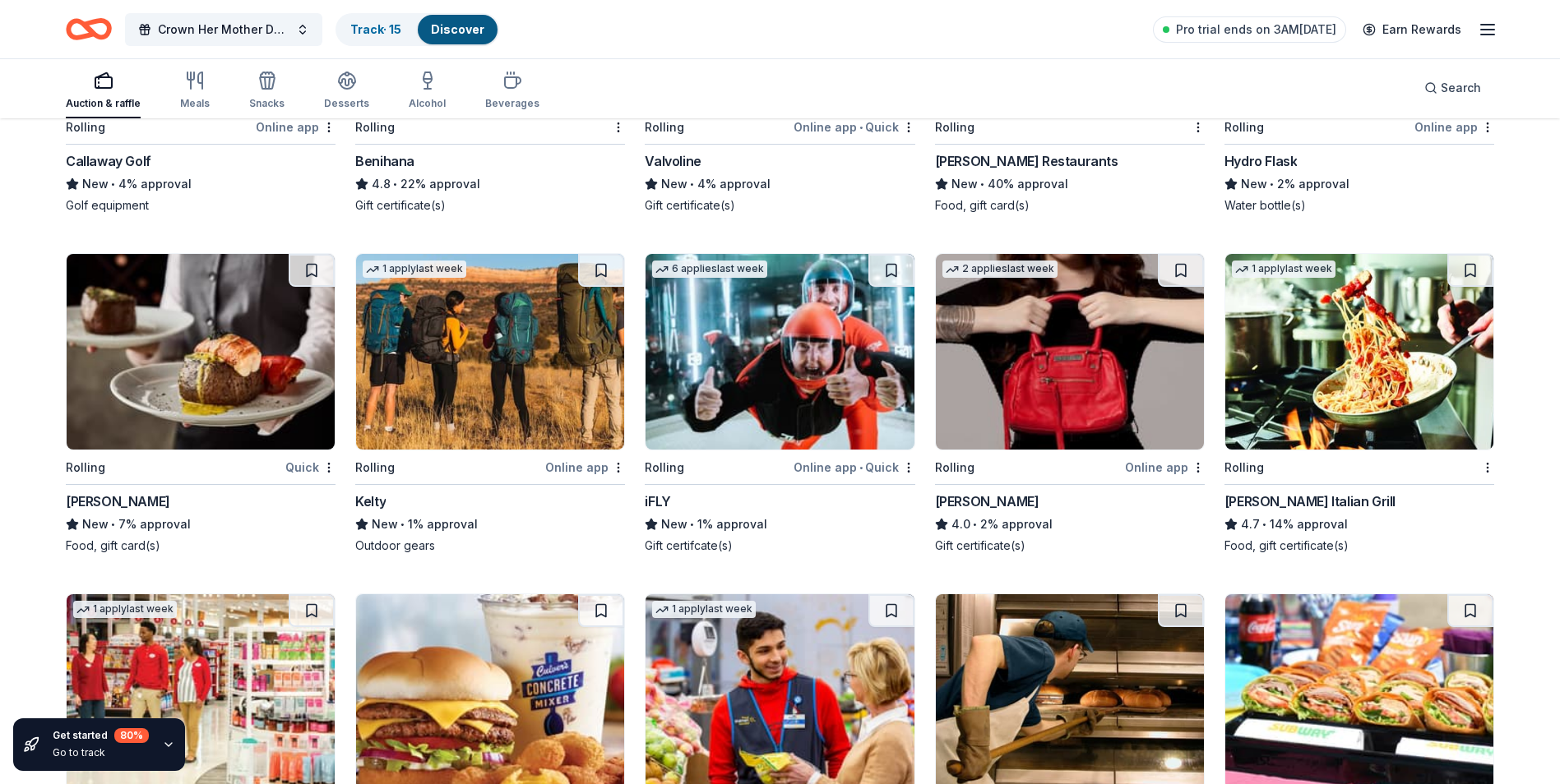
click at [751, 400] on img at bounding box center [780, 352] width 268 height 195
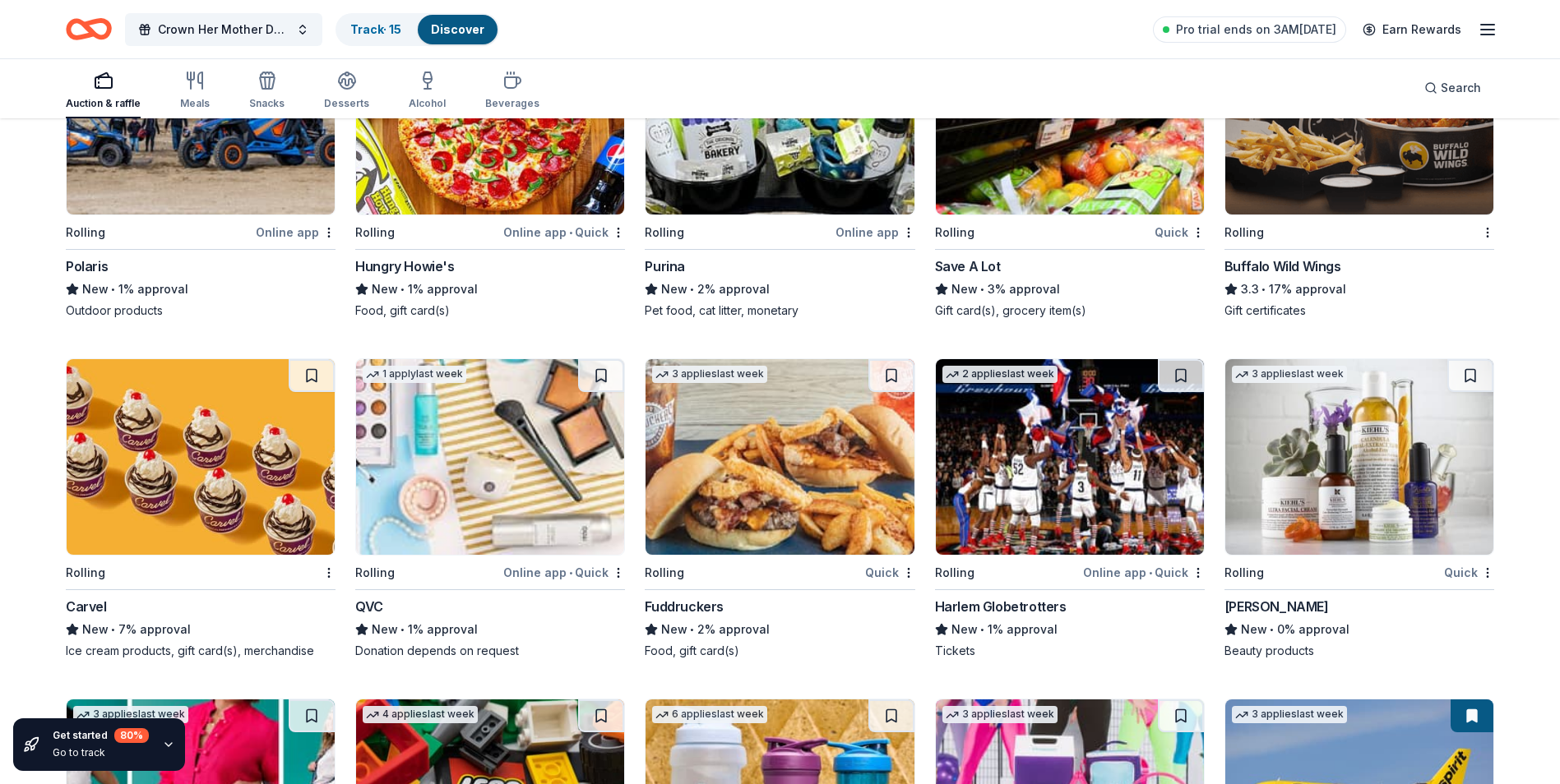
scroll to position [10173, 0]
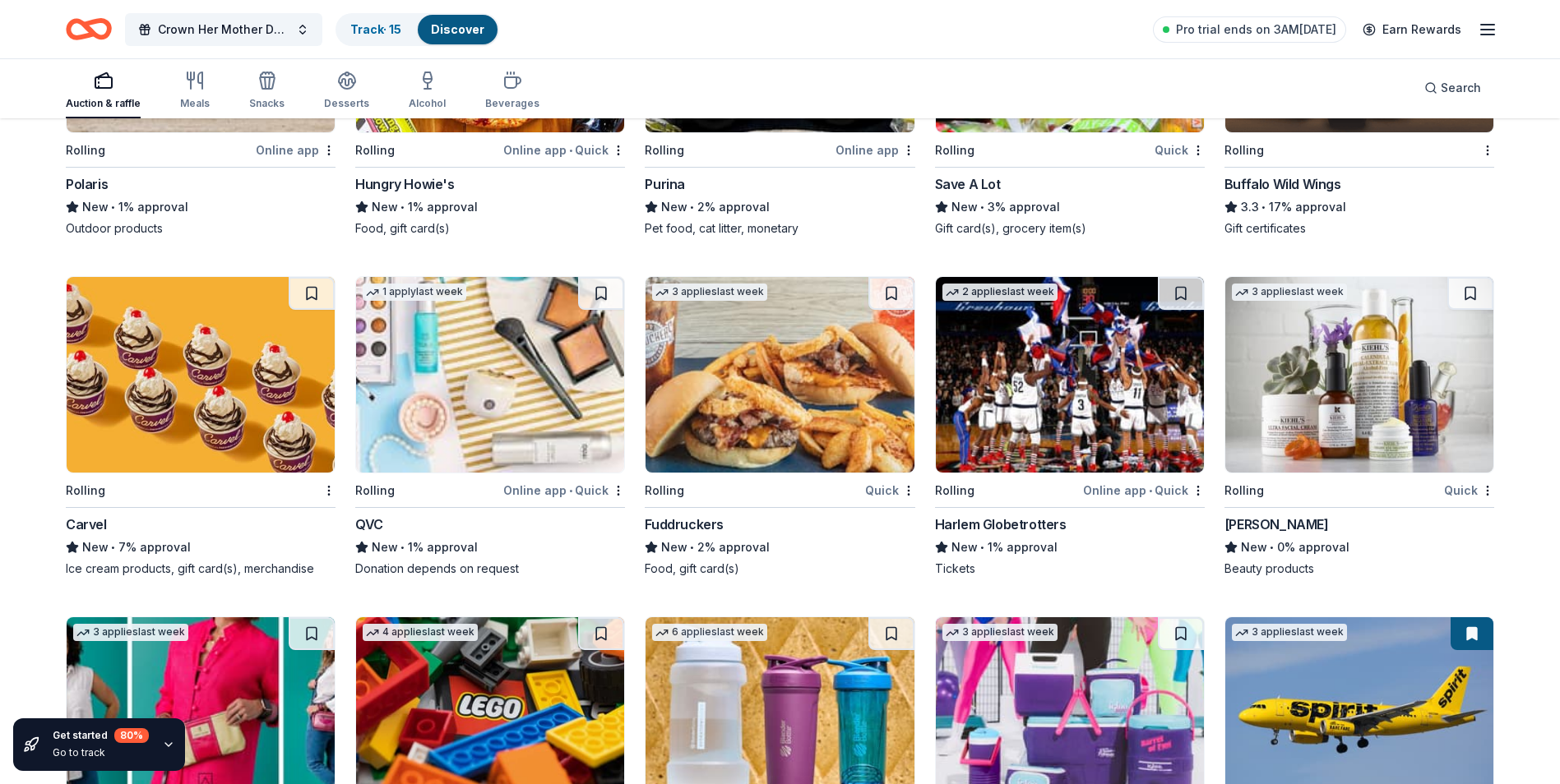
click at [1013, 428] on img at bounding box center [1070, 375] width 268 height 195
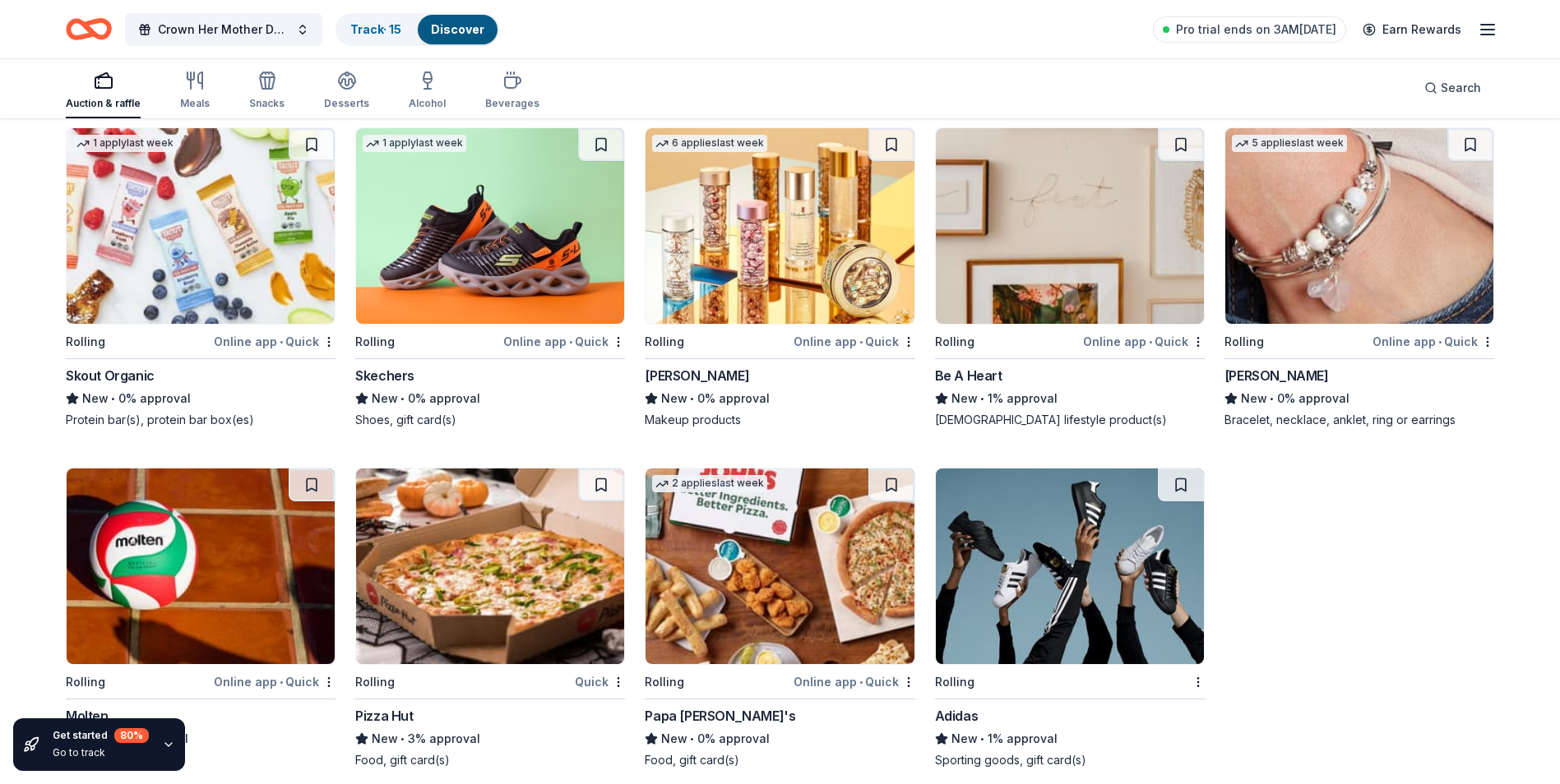
scroll to position [12786, 0]
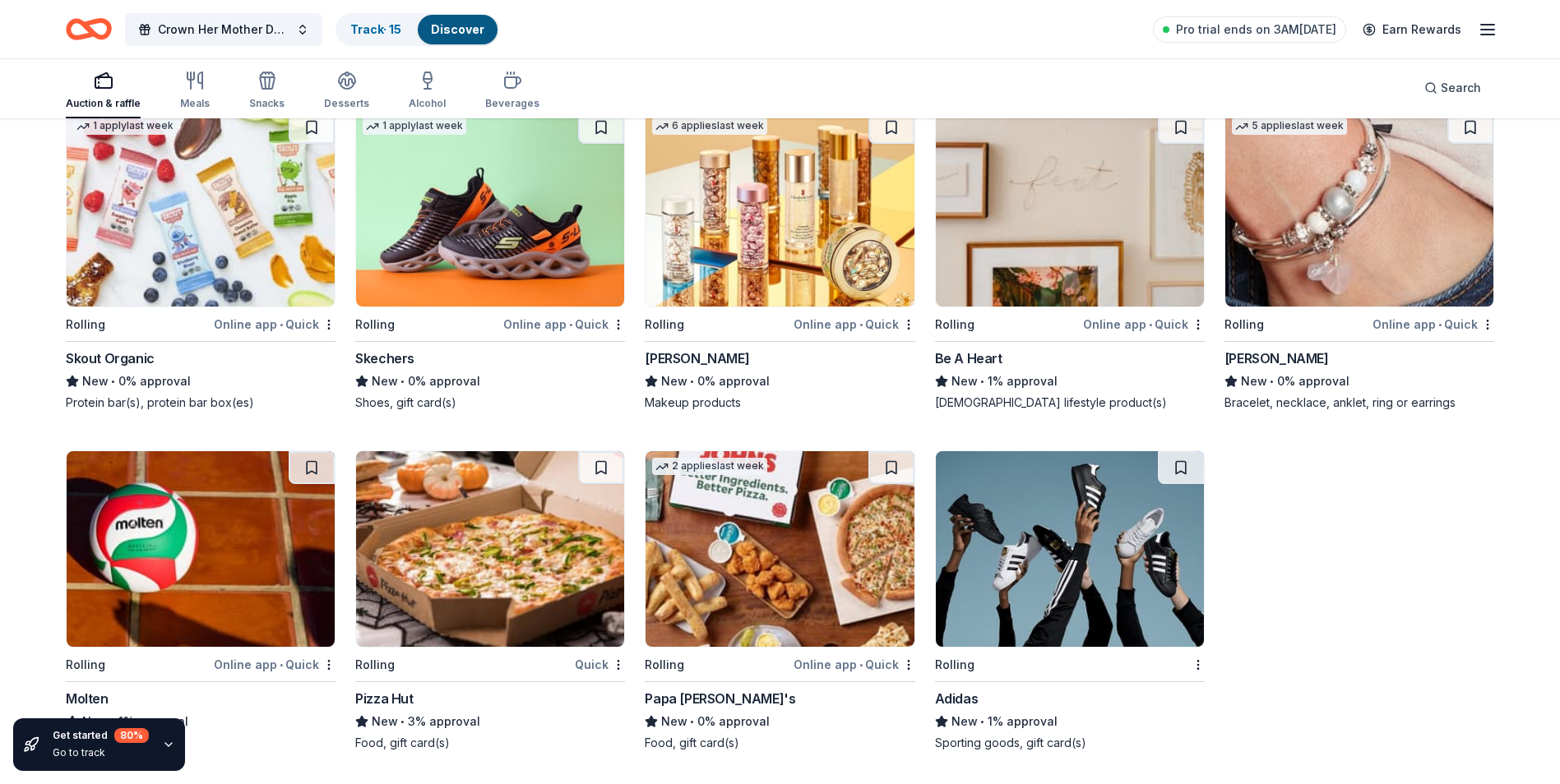
click at [569, 581] on img at bounding box center [490, 549] width 268 height 195
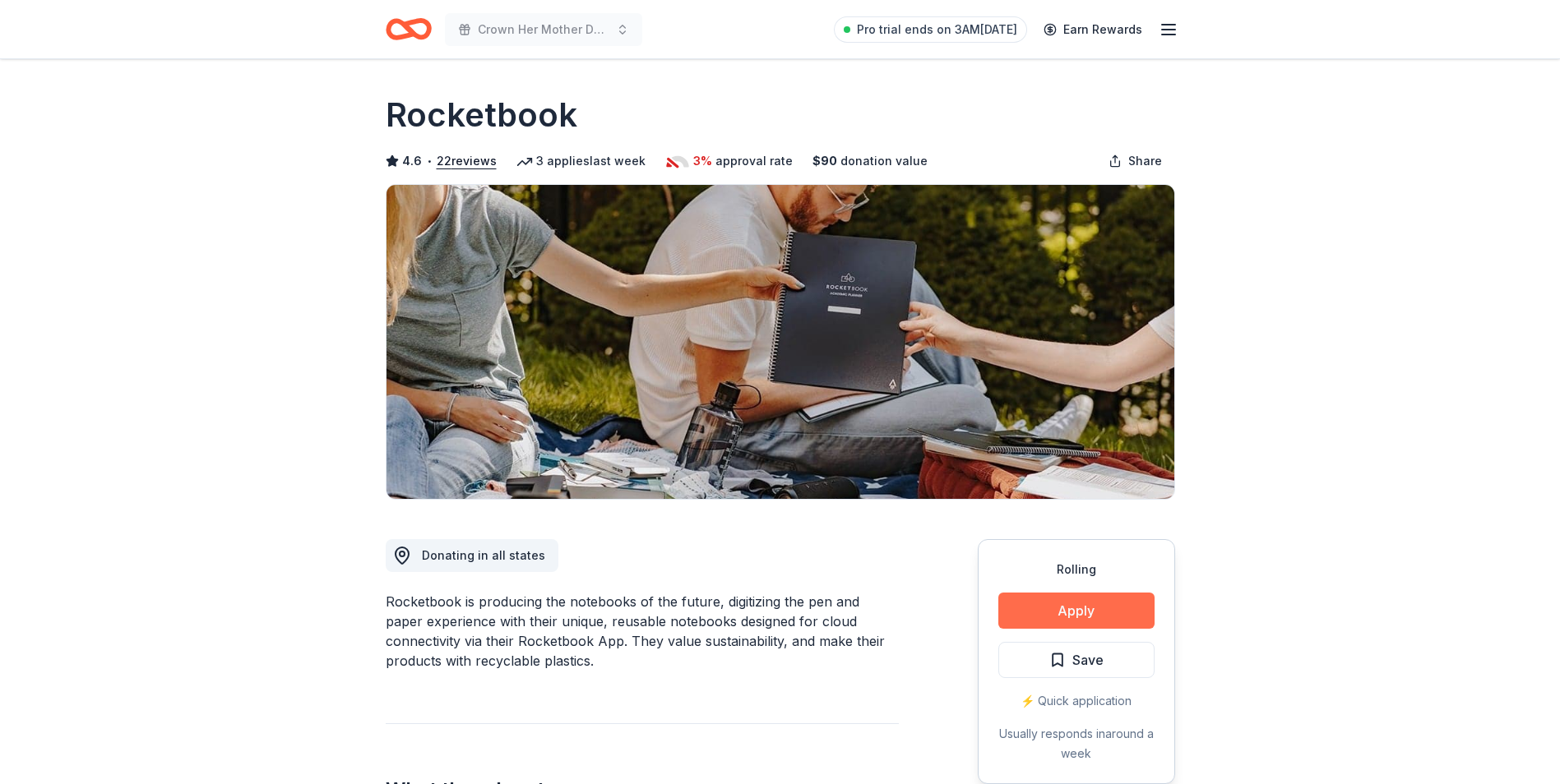
click at [1078, 606] on button "Apply" at bounding box center [1077, 610] width 156 height 36
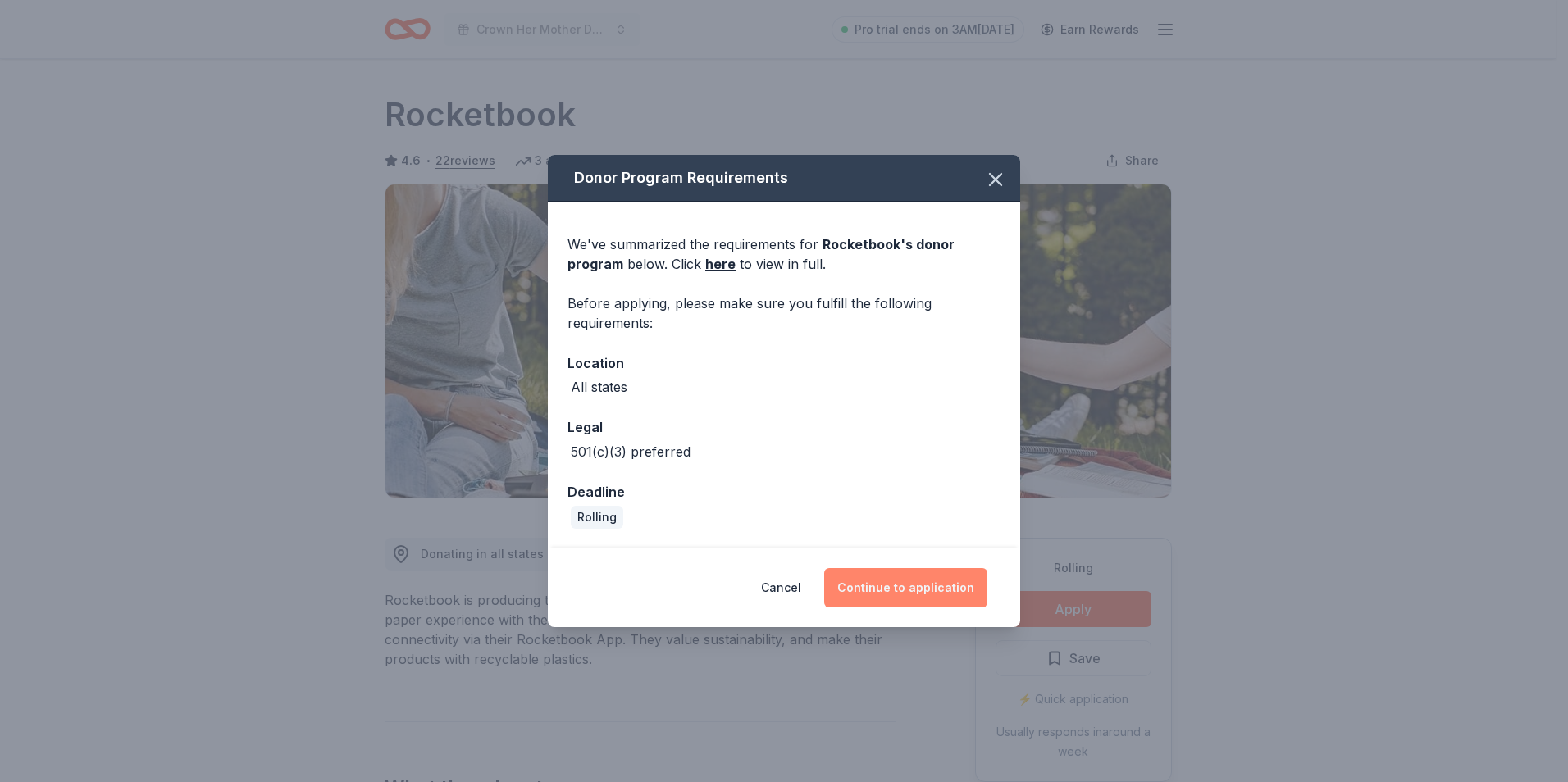
click at [880, 588] on button "Continue to application" at bounding box center [905, 587] width 163 height 39
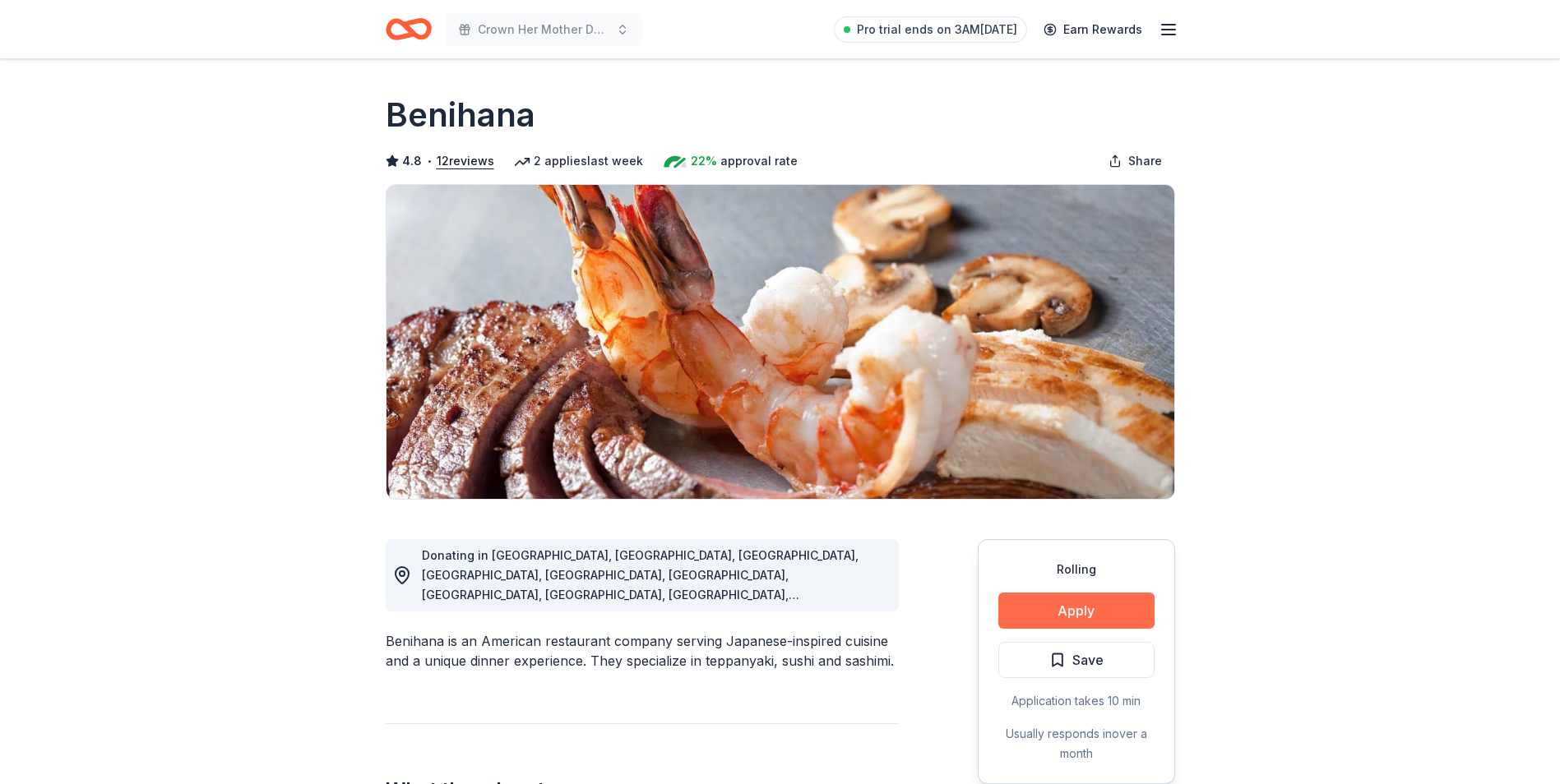
click at [1099, 613] on button "Apply" at bounding box center [1077, 610] width 156 height 36
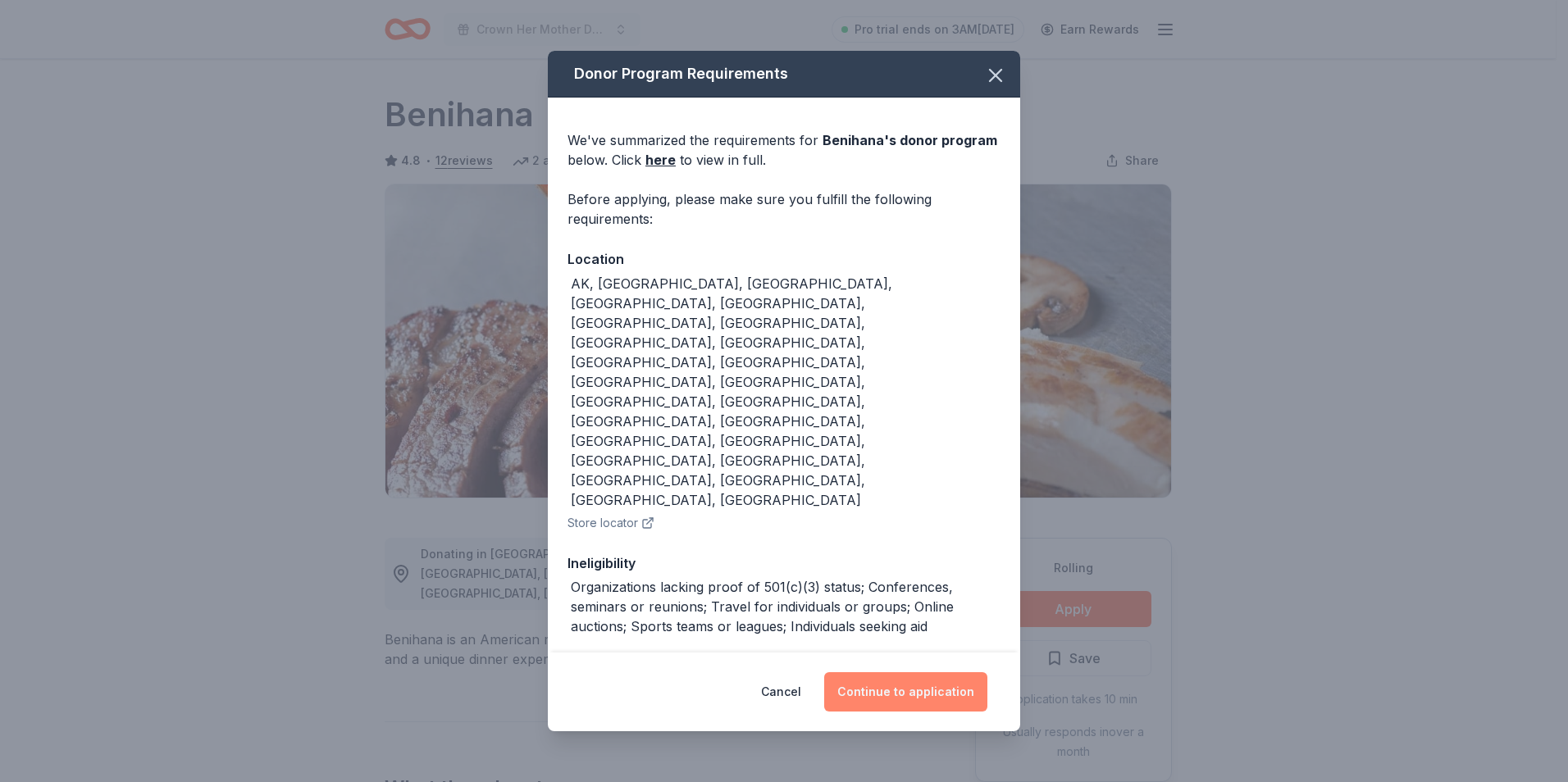
click at [943, 672] on button "Continue to application" at bounding box center [905, 692] width 163 height 39
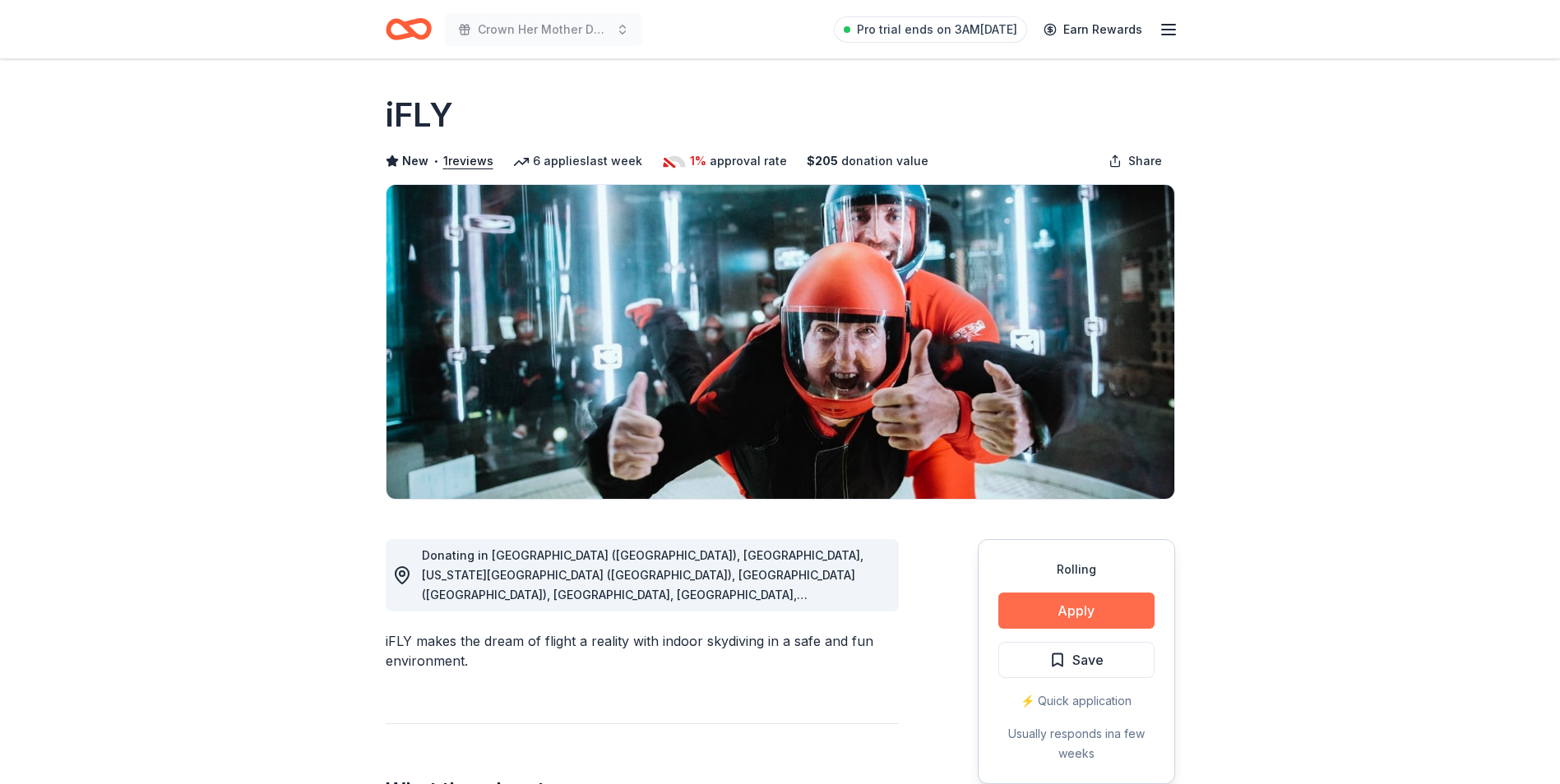
click at [1078, 610] on button "Apply" at bounding box center [1077, 610] width 156 height 36
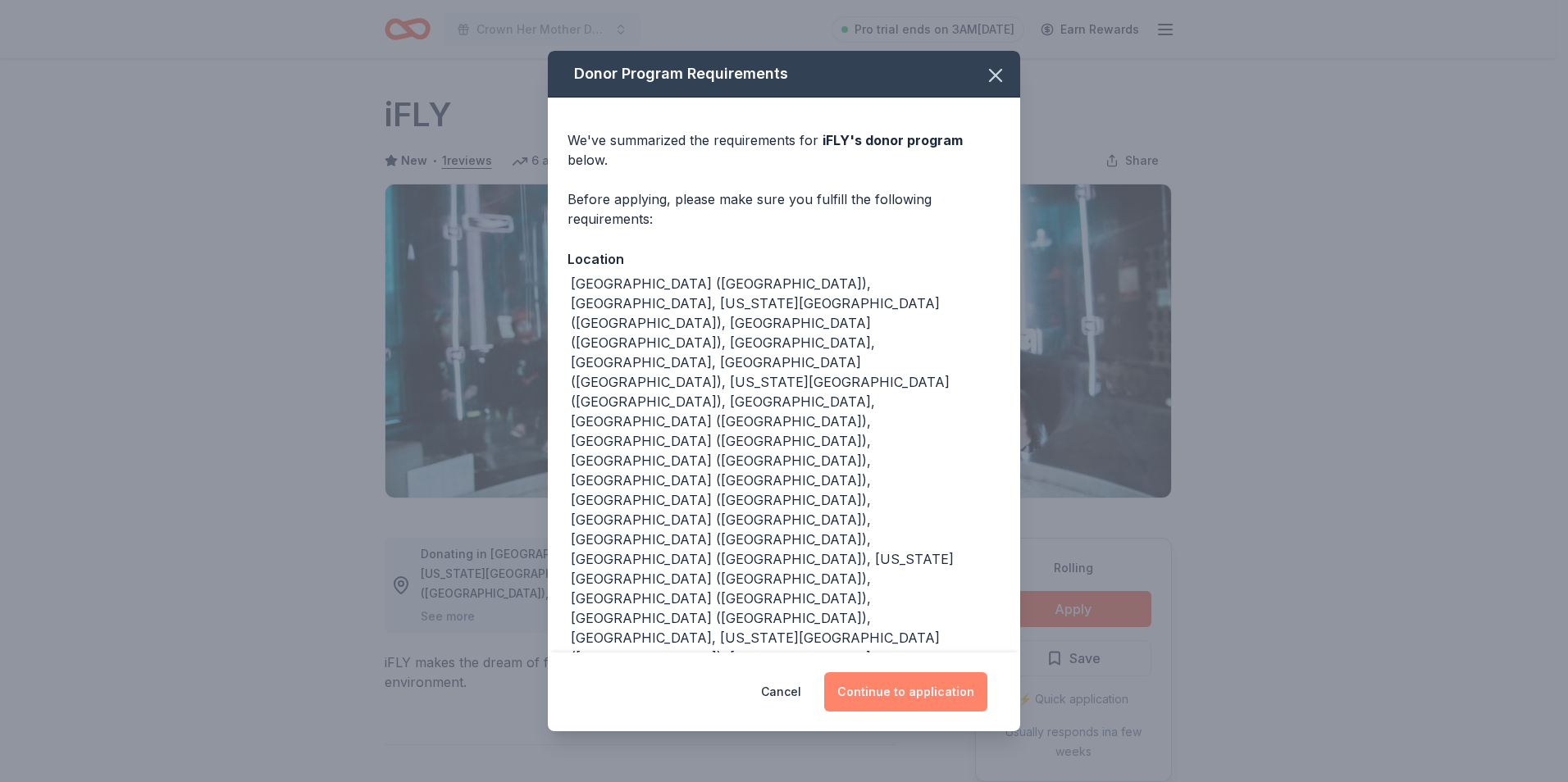
click at [905, 672] on button "Continue to application" at bounding box center [905, 692] width 163 height 39
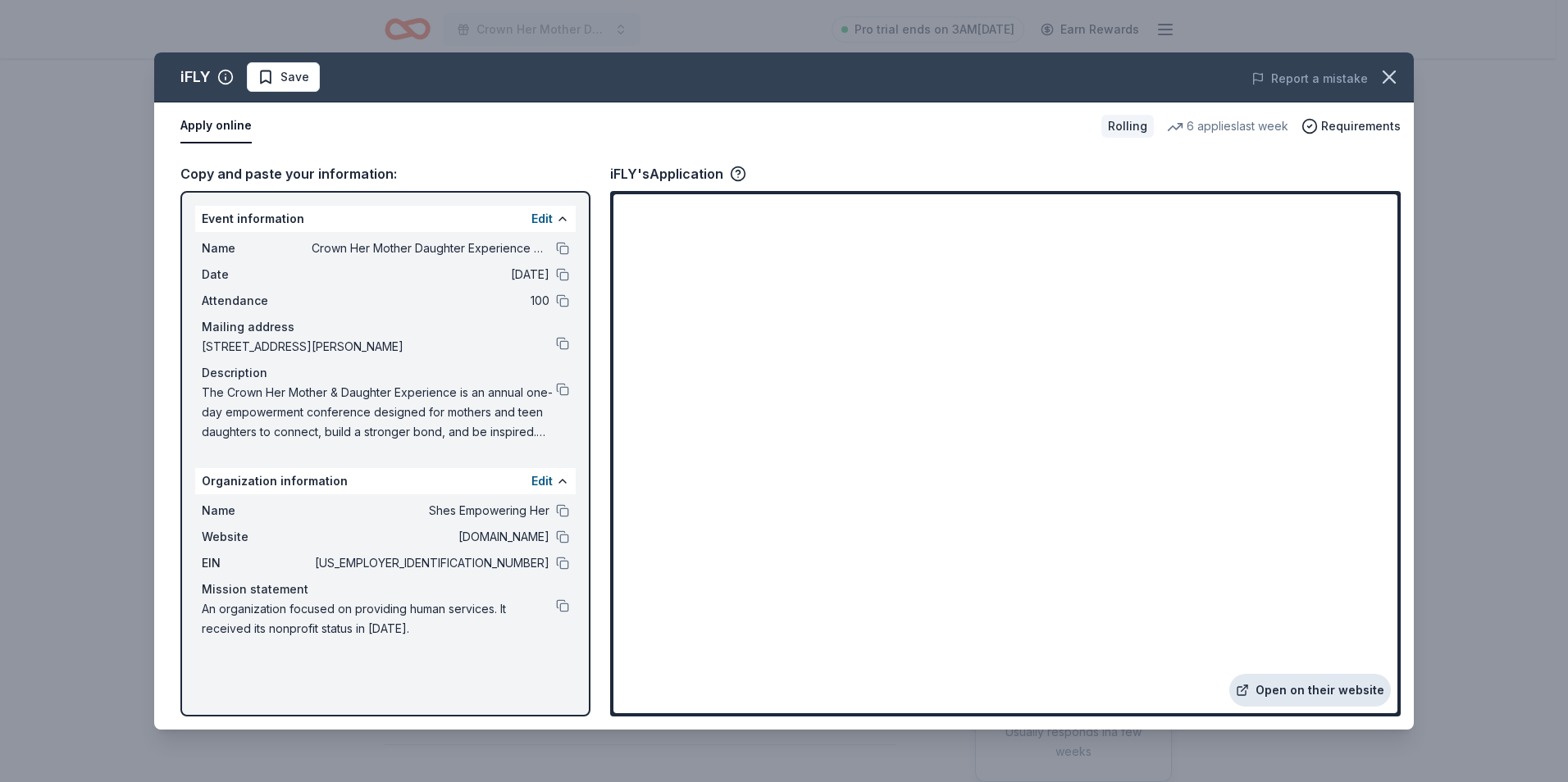
click at [1285, 687] on link "Open on their website" at bounding box center [1310, 690] width 161 height 33
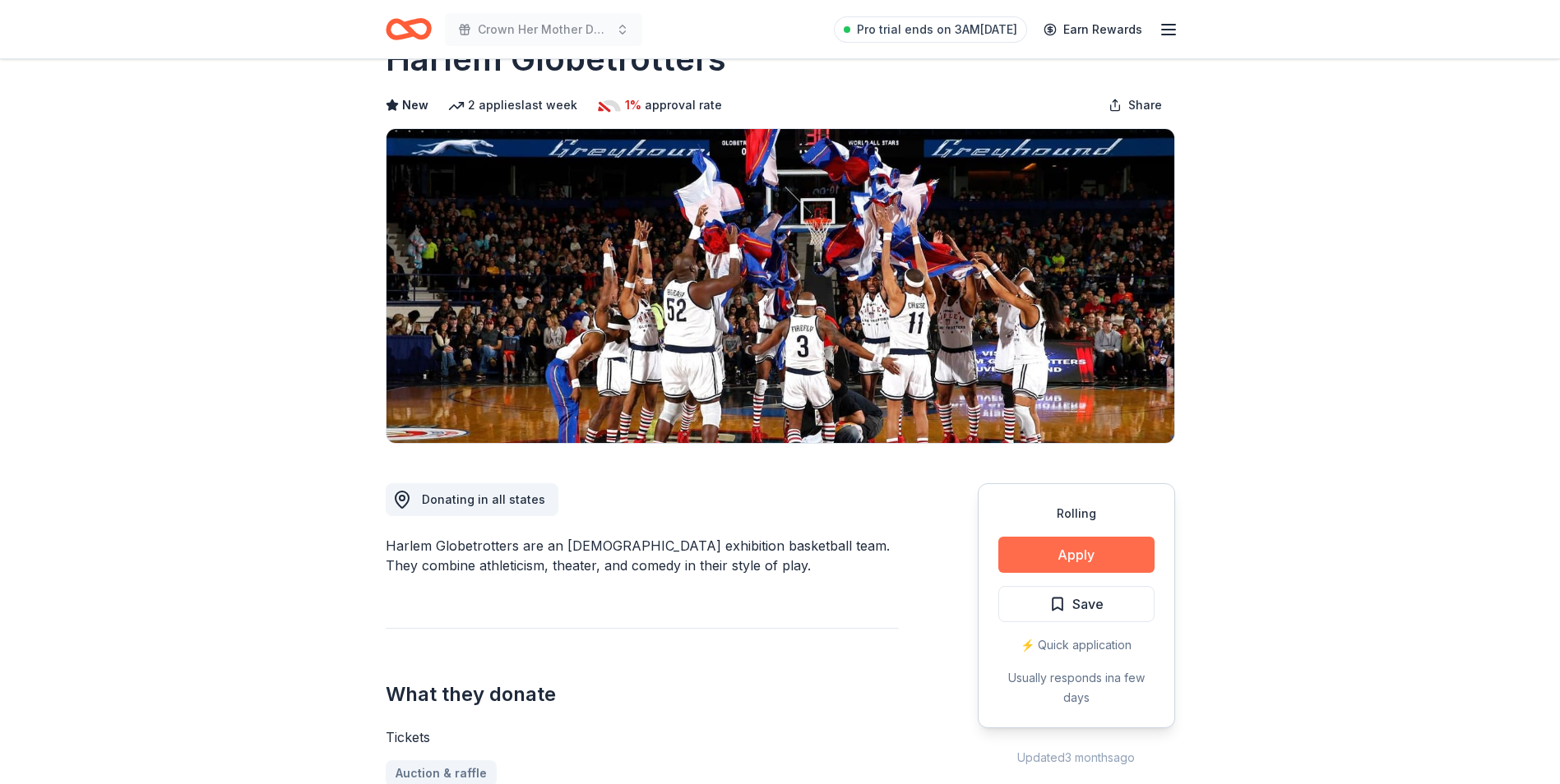
scroll to position [83, 0]
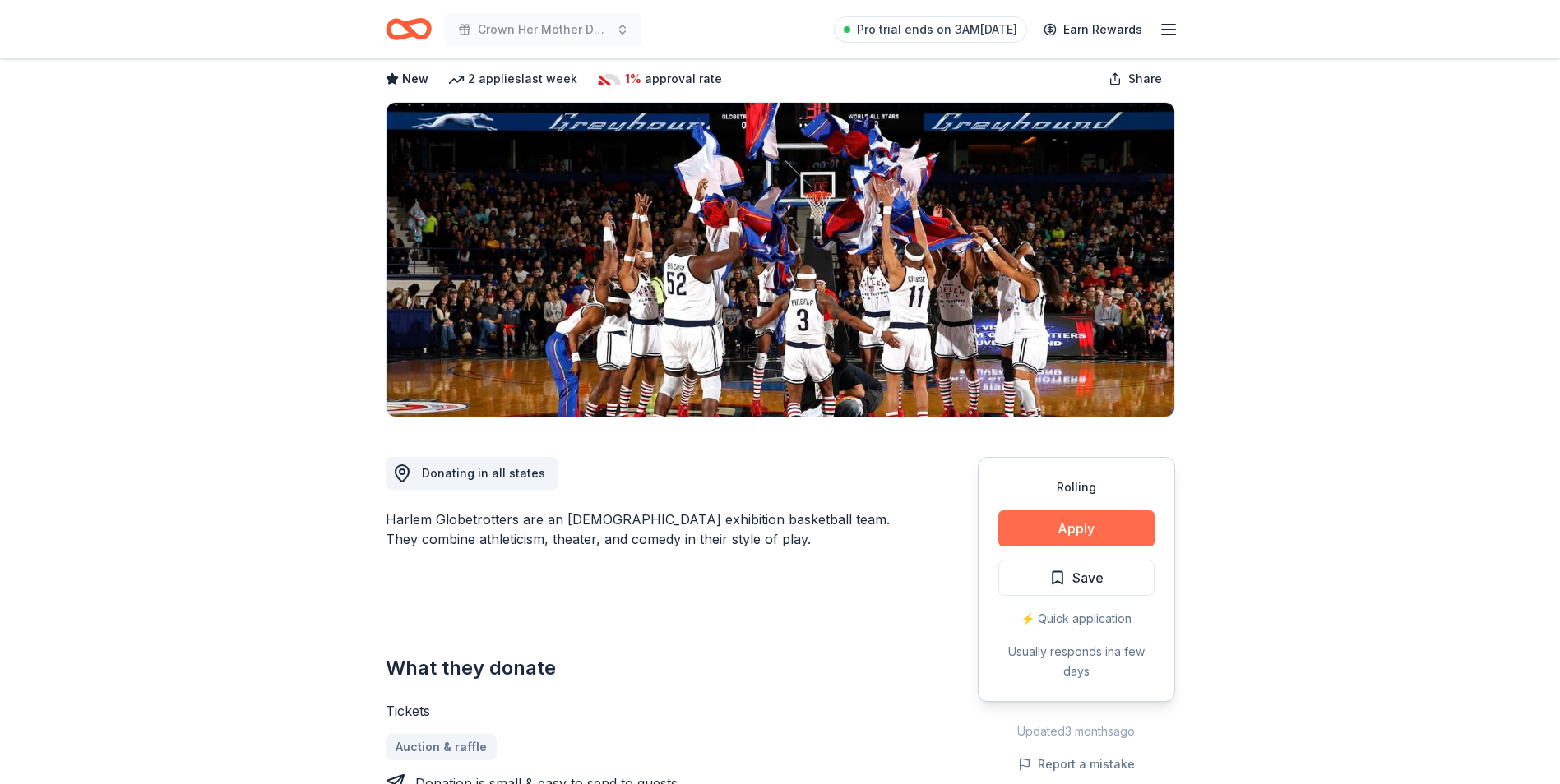
click at [1096, 532] on button "Apply" at bounding box center [1077, 528] width 156 height 36
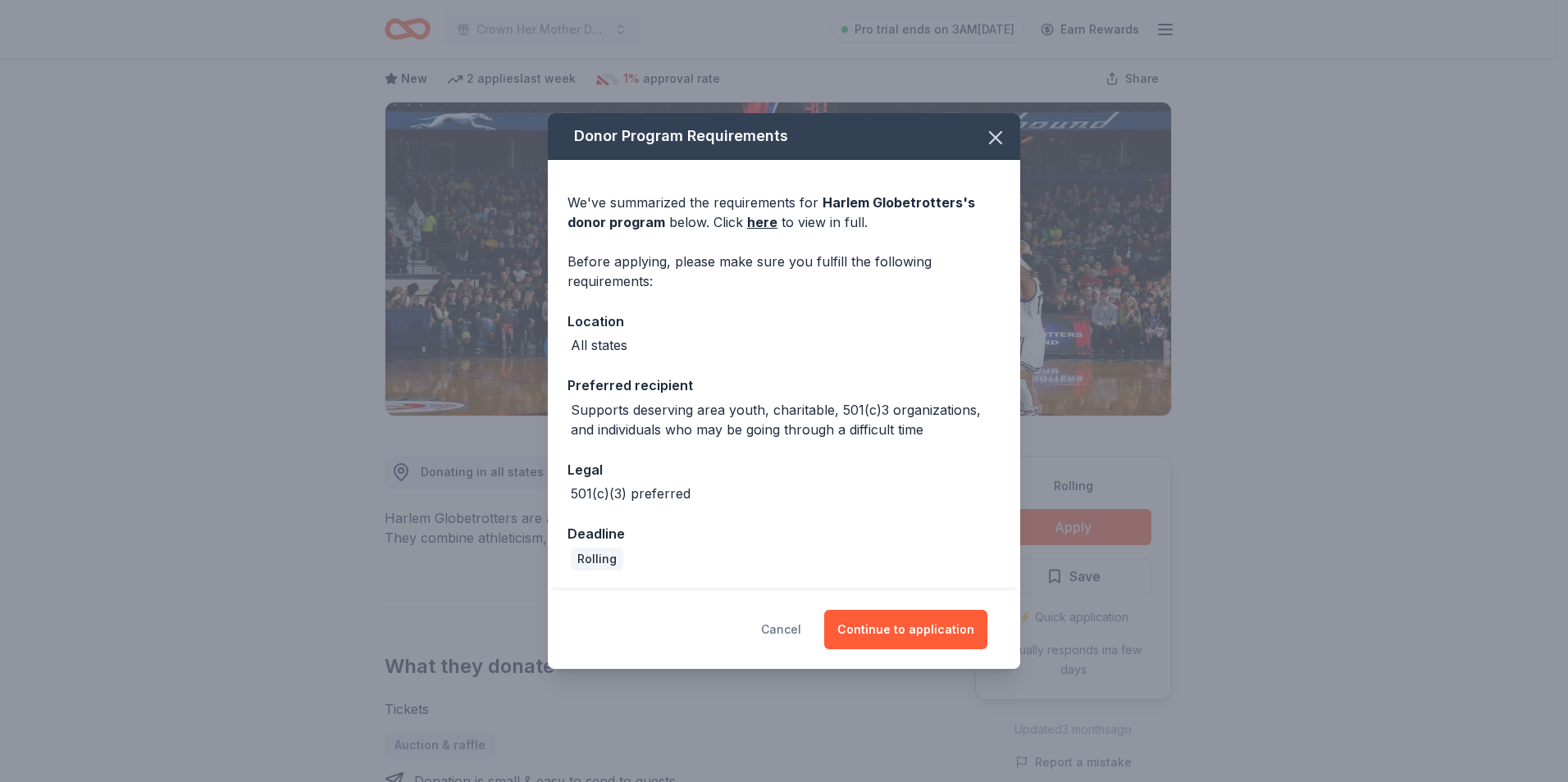
click at [780, 620] on button "Cancel" at bounding box center [780, 630] width 40 height 39
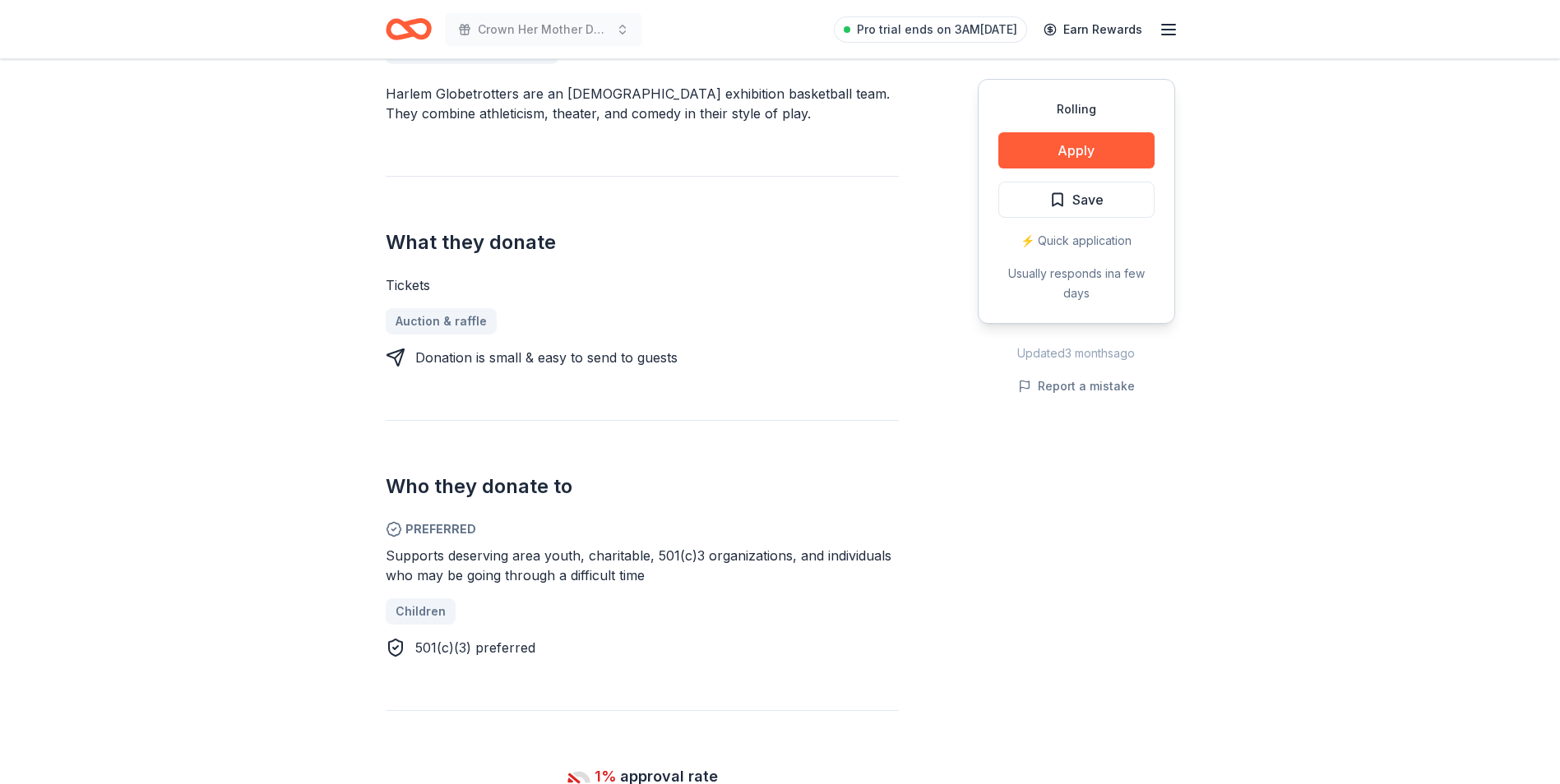
scroll to position [493, 0]
